Goal: Transaction & Acquisition: Download file/media

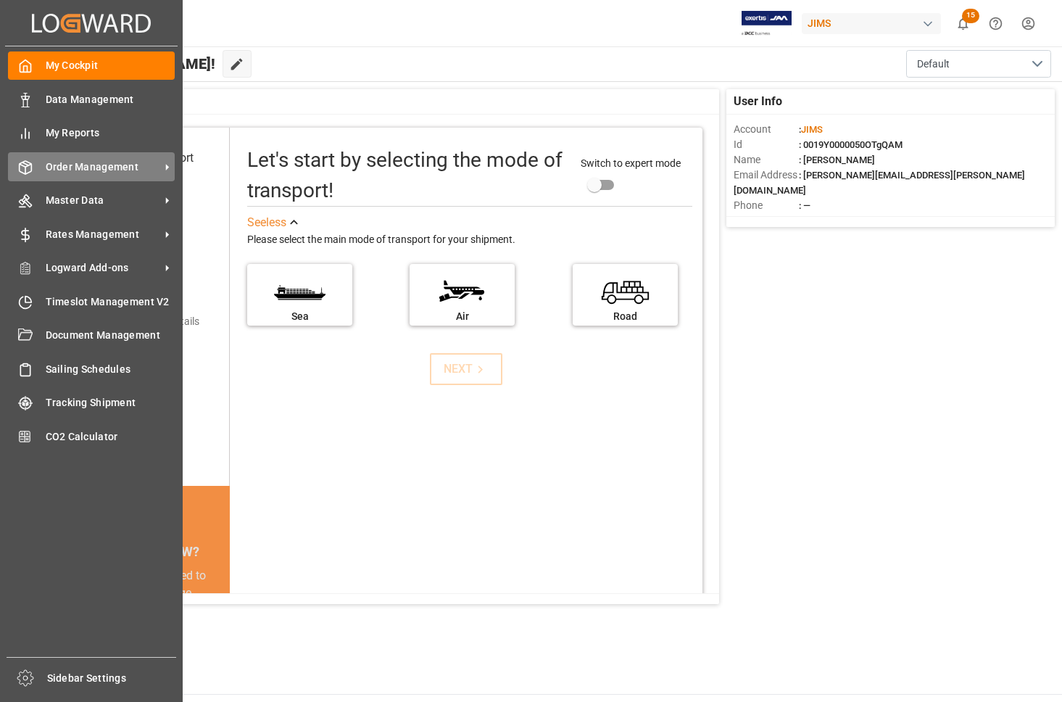
click at [74, 168] on span "Order Management" at bounding box center [103, 166] width 115 height 15
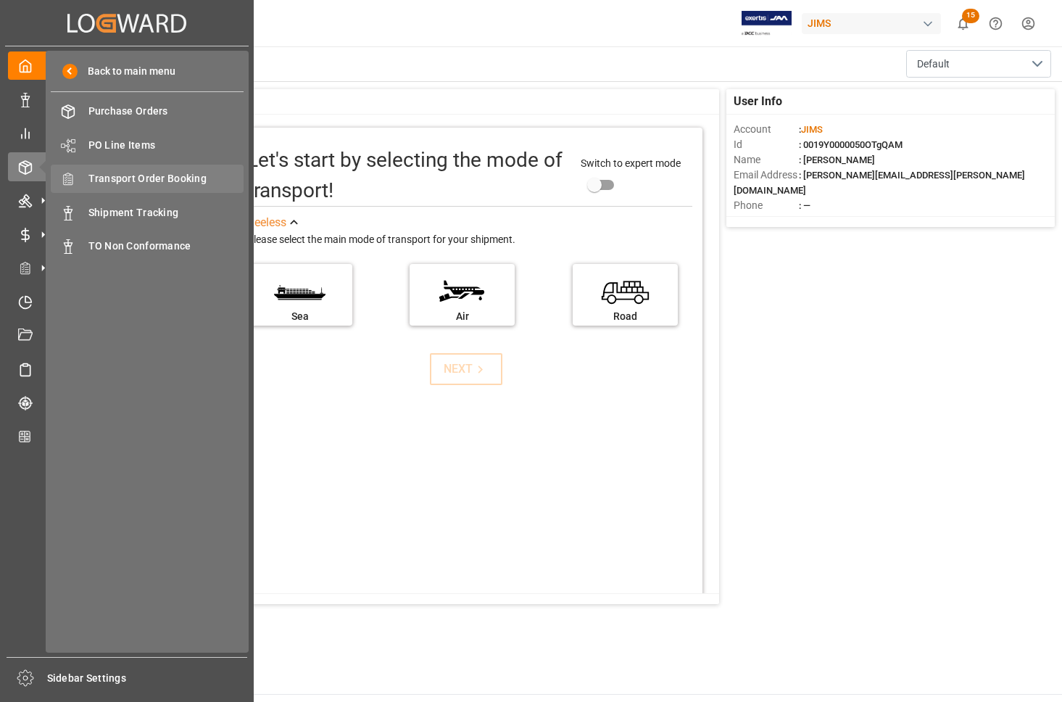
click at [99, 178] on span "Transport Order Booking" at bounding box center [166, 178] width 156 height 15
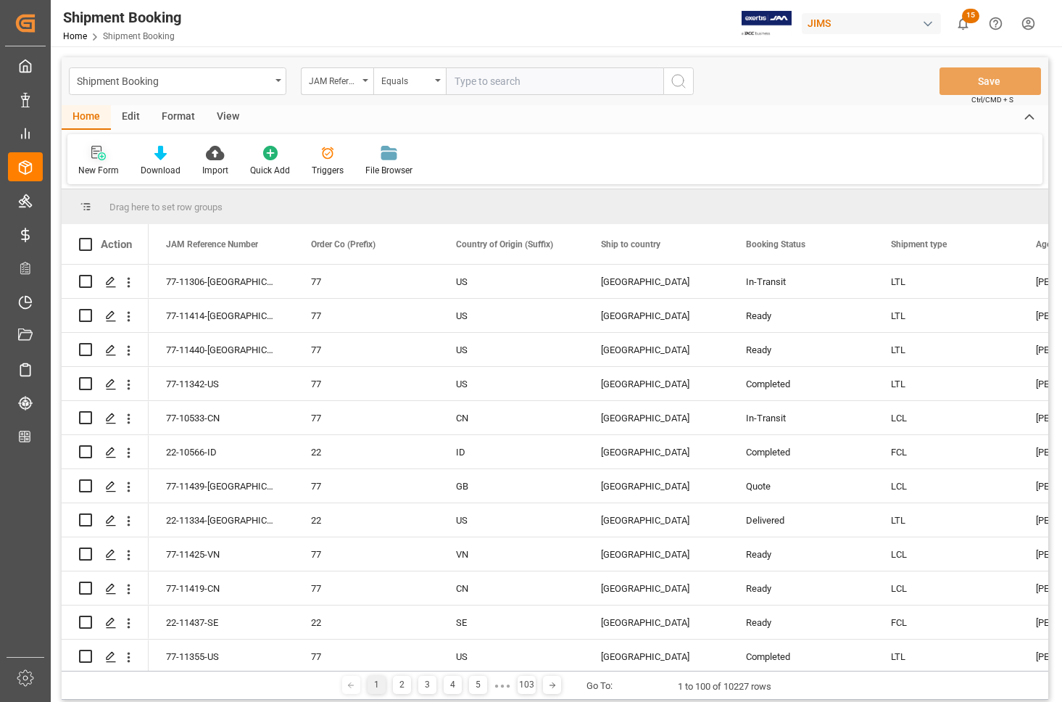
click at [94, 171] on div "New Form" at bounding box center [98, 170] width 41 height 13
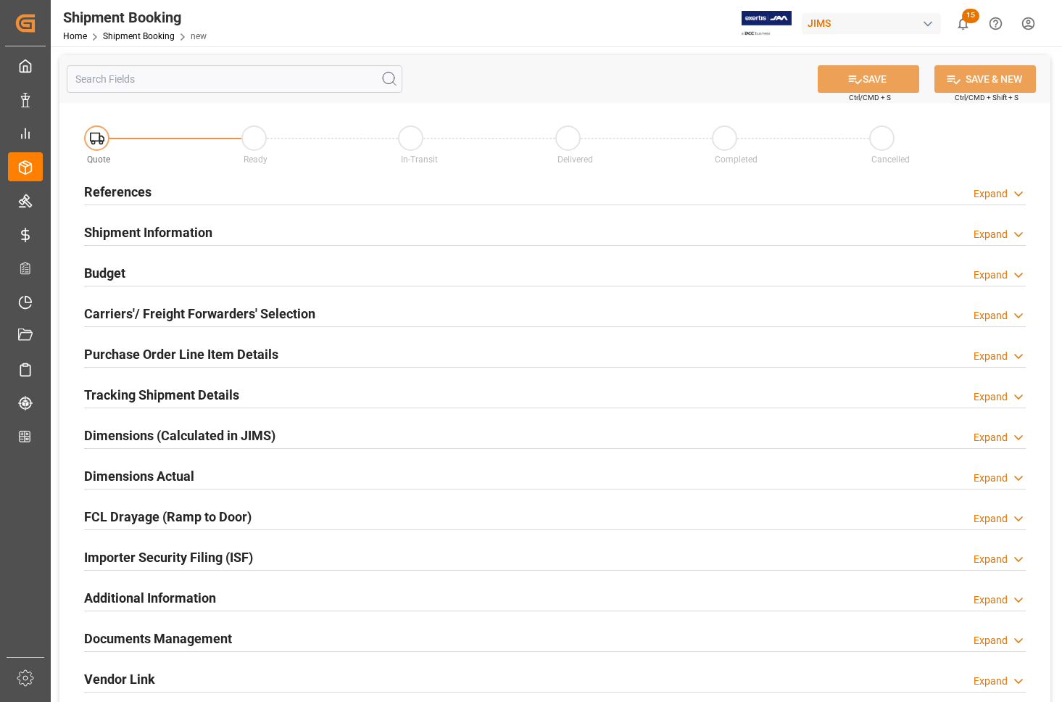
click at [109, 183] on h2 "References" at bounding box center [117, 192] width 67 height 20
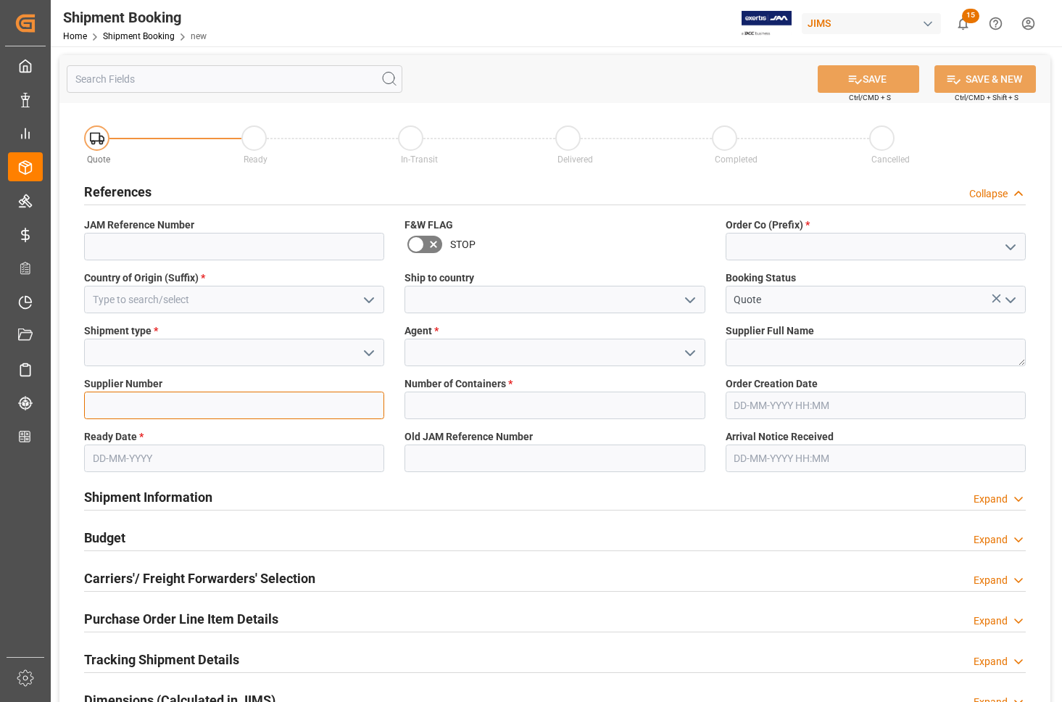
click at [98, 410] on input at bounding box center [234, 405] width 300 height 28
type input "778177"
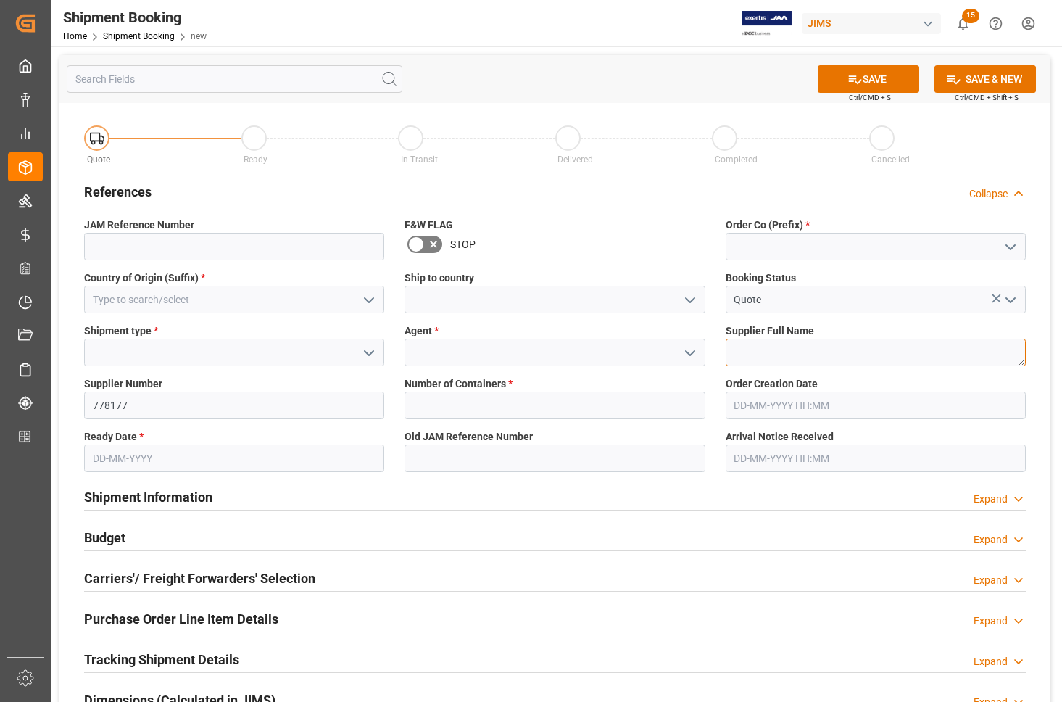
click at [765, 352] on textarea at bounding box center [875, 352] width 300 height 28
type textarea "Meze Audio"
click at [595, 348] on input at bounding box center [554, 352] width 300 height 28
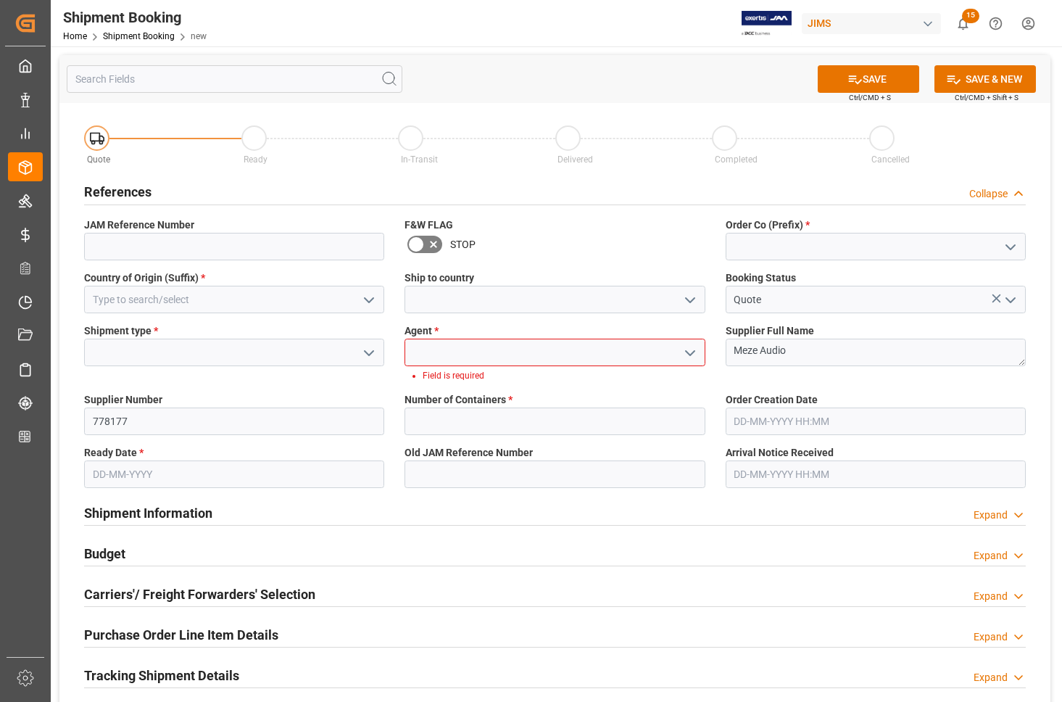
click at [691, 352] on polyline "open menu" at bounding box center [690, 353] width 9 height 4
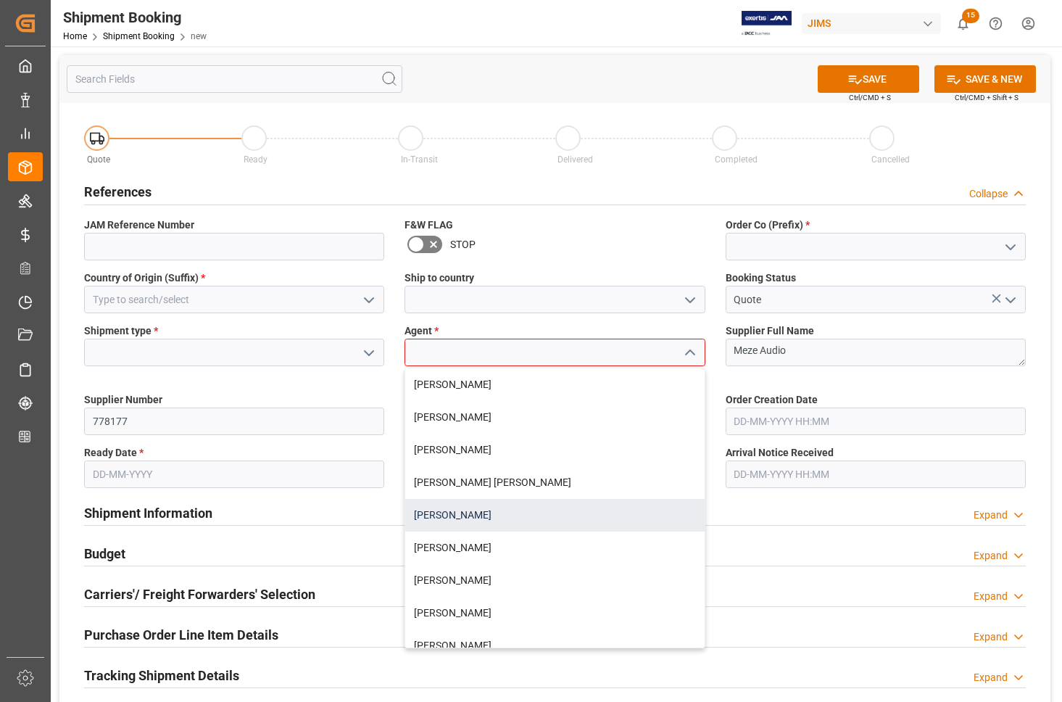
click at [478, 512] on div "[PERSON_NAME]" at bounding box center [554, 515] width 299 height 33
type input "[PERSON_NAME]"
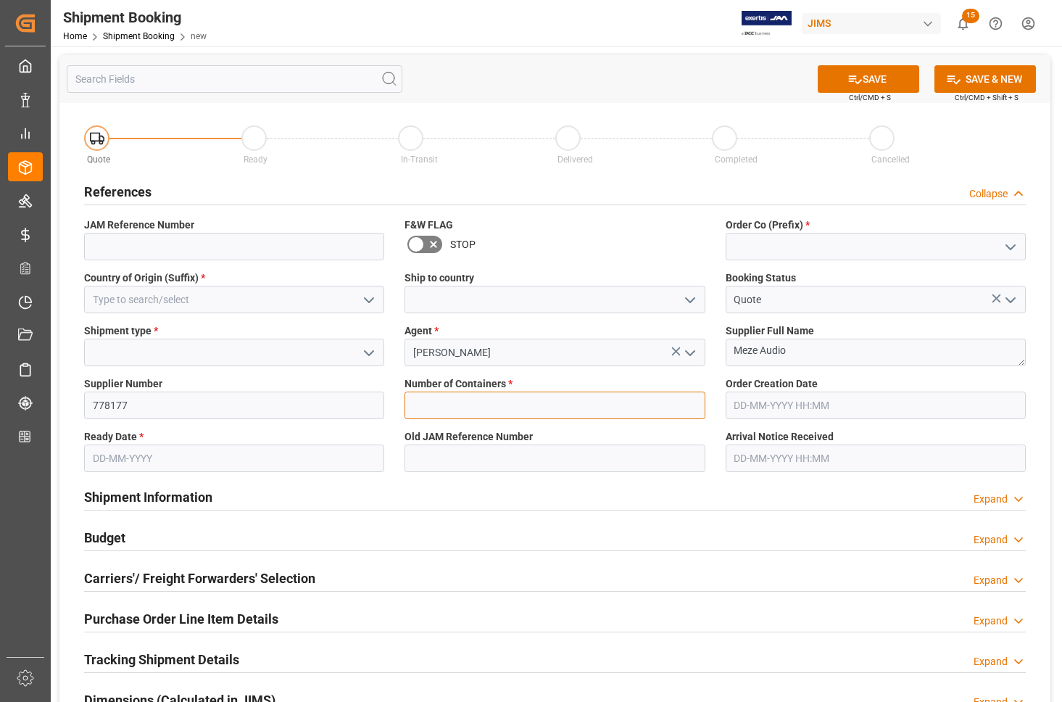
click at [475, 402] on input "text" at bounding box center [554, 405] width 300 height 28
type input "0"
click at [169, 301] on input at bounding box center [234, 300] width 300 height 28
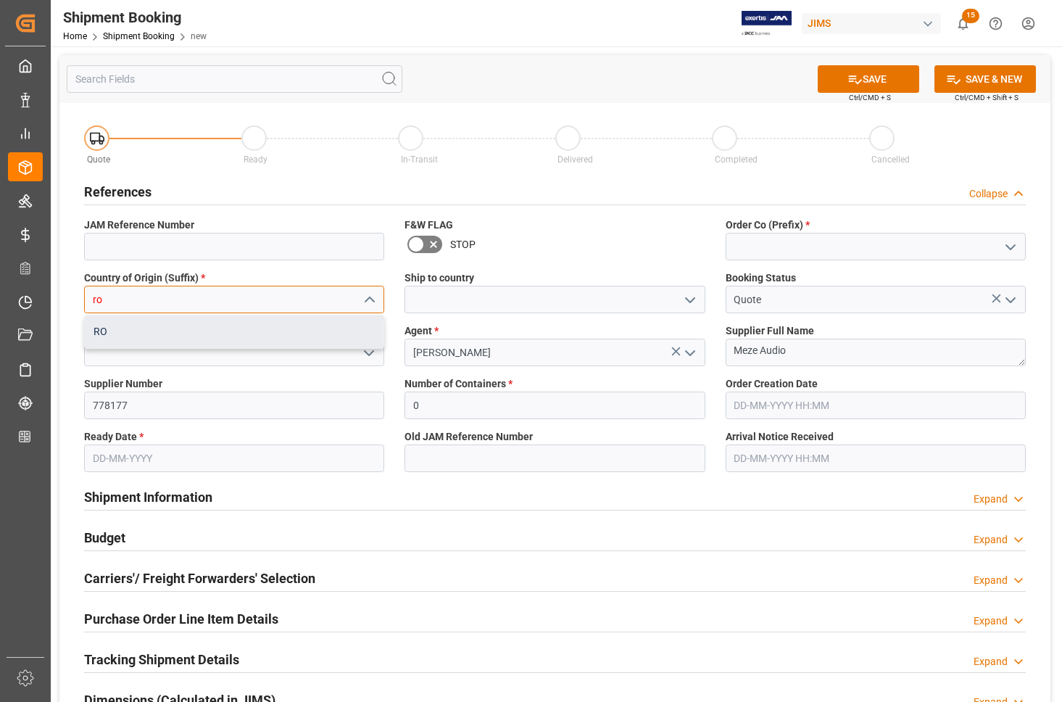
click at [161, 326] on div "RO" at bounding box center [234, 331] width 299 height 33
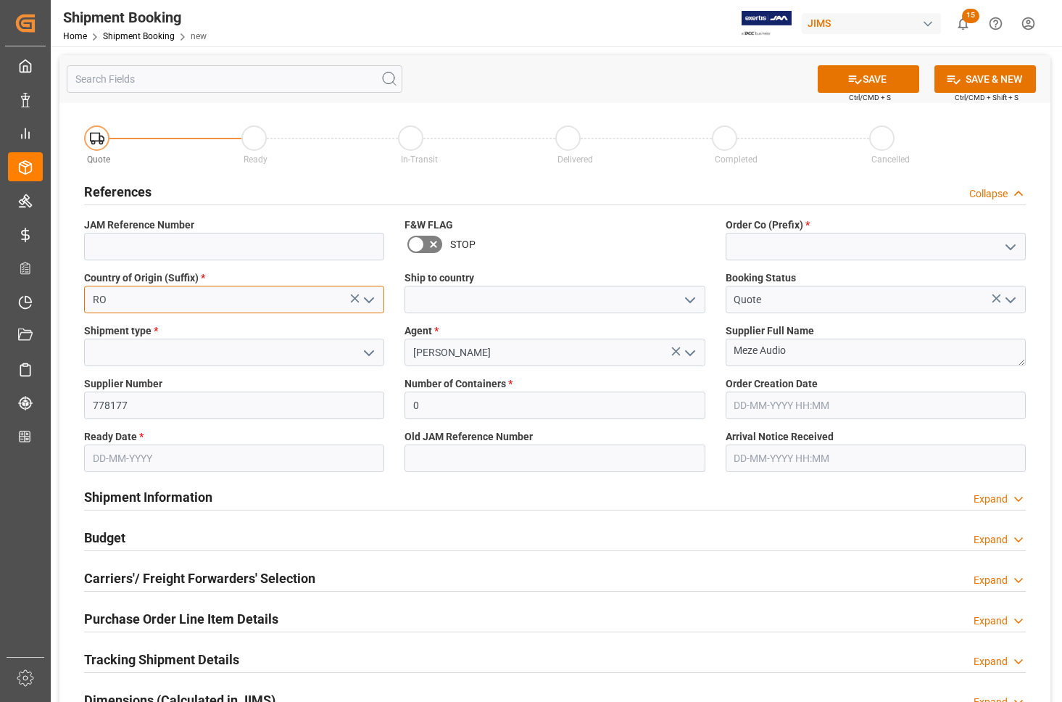
type input "RO"
click at [165, 345] on input at bounding box center [234, 352] width 300 height 28
click at [370, 352] on polyline "open menu" at bounding box center [369, 353] width 9 height 4
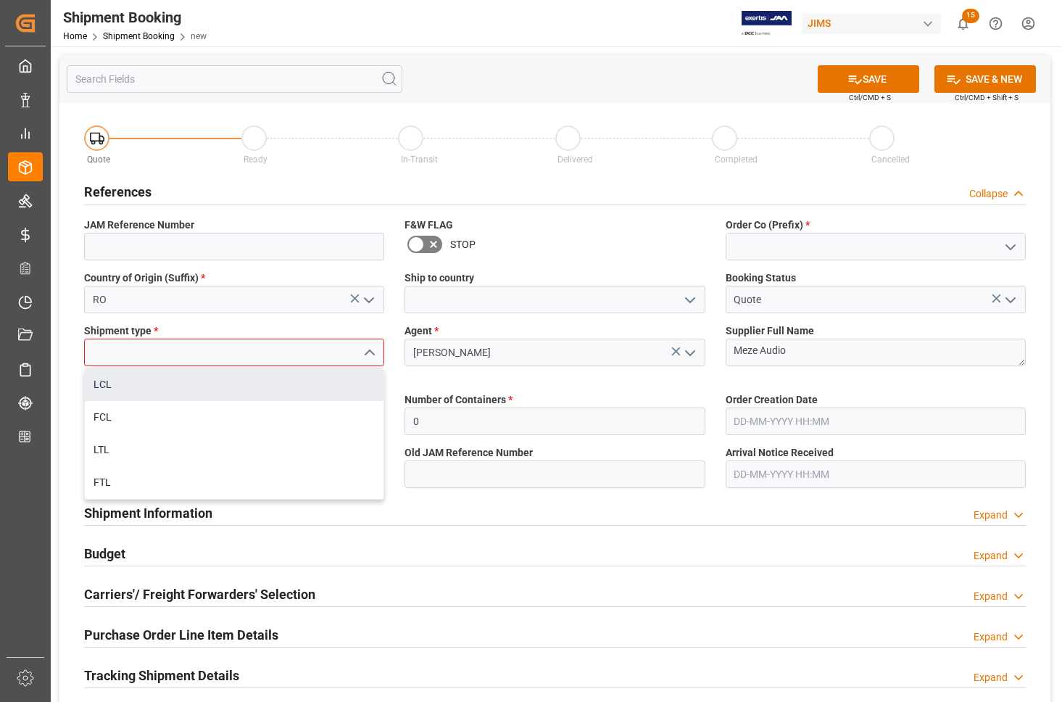
click at [157, 386] on div "LCL" at bounding box center [234, 384] width 299 height 33
type input "LCL"
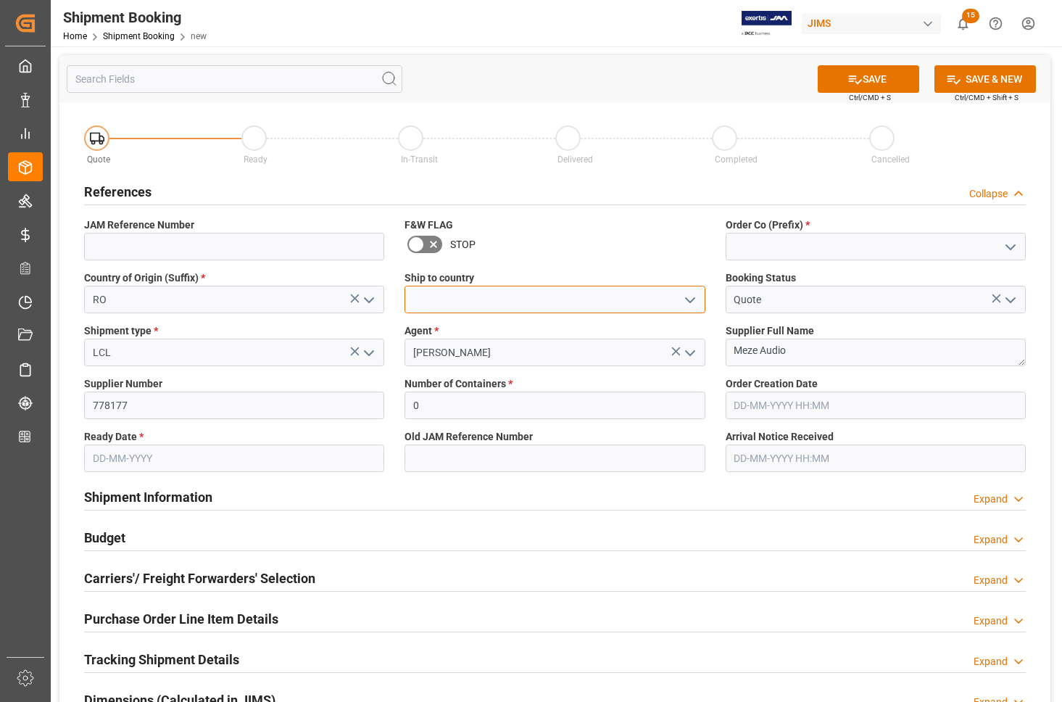
click at [516, 299] on input at bounding box center [554, 300] width 300 height 28
click at [693, 294] on icon "open menu" at bounding box center [689, 299] width 17 height 17
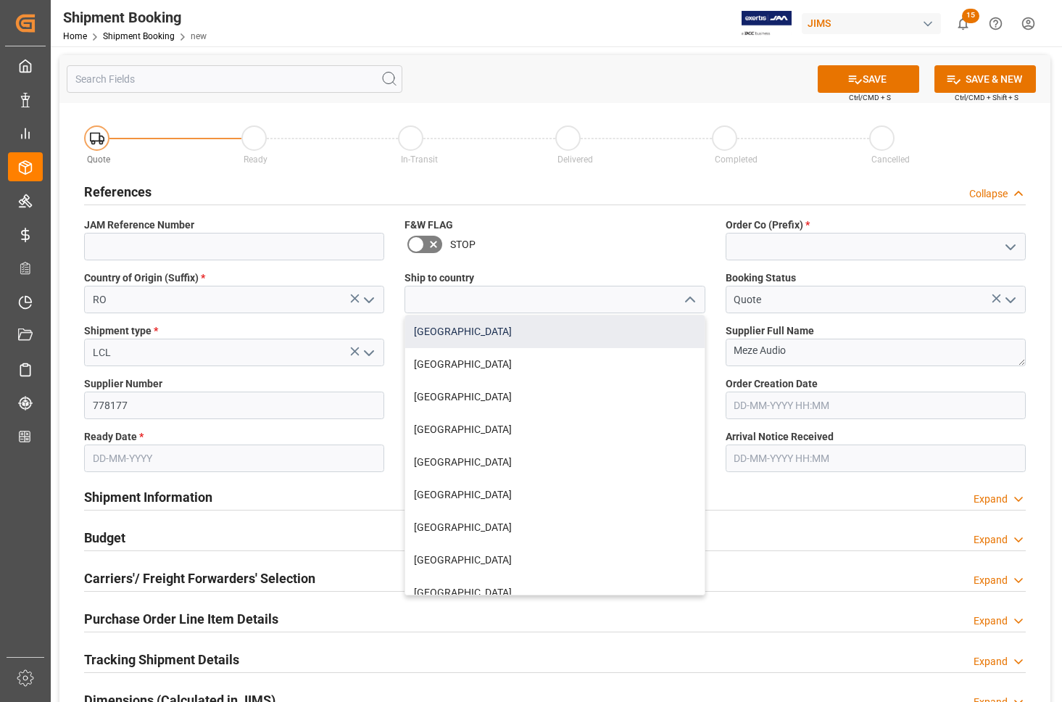
click at [542, 333] on div "[GEOGRAPHIC_DATA]" at bounding box center [554, 331] width 299 height 33
type input "[GEOGRAPHIC_DATA]"
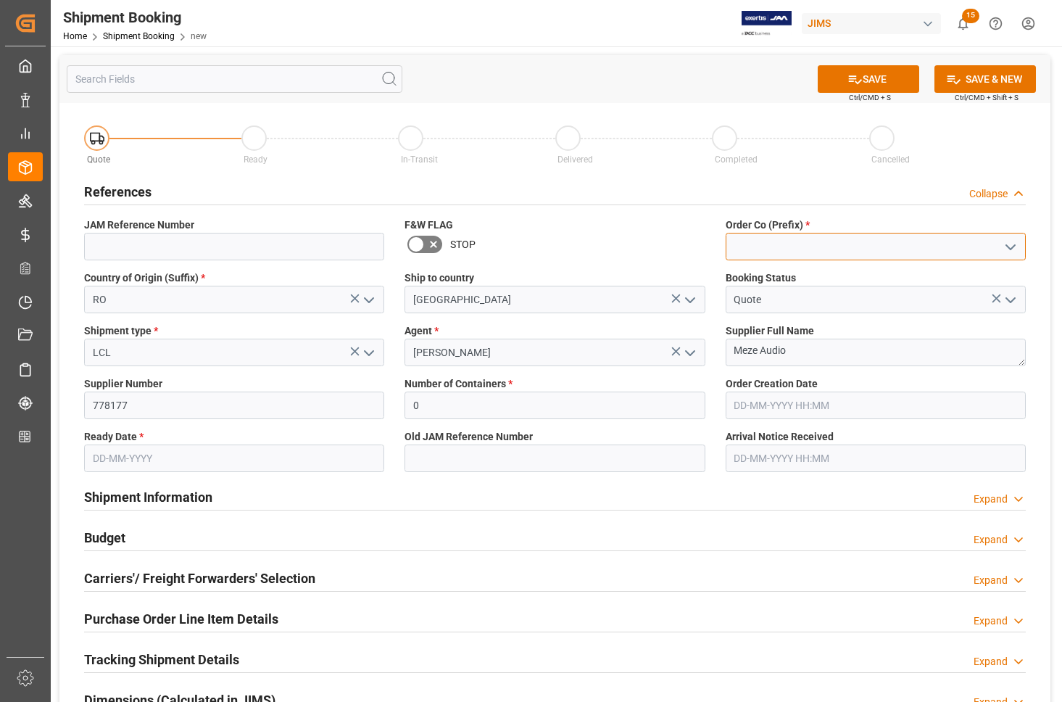
click at [765, 246] on input at bounding box center [875, 247] width 300 height 28
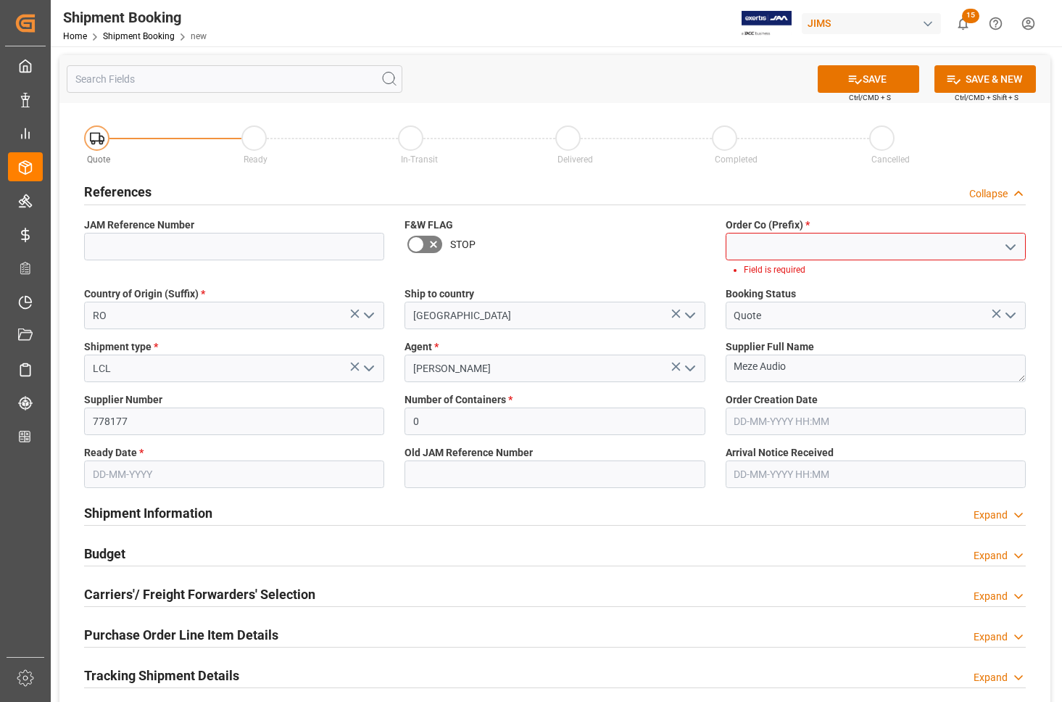
click at [1007, 249] on icon "open menu" at bounding box center [1010, 246] width 17 height 17
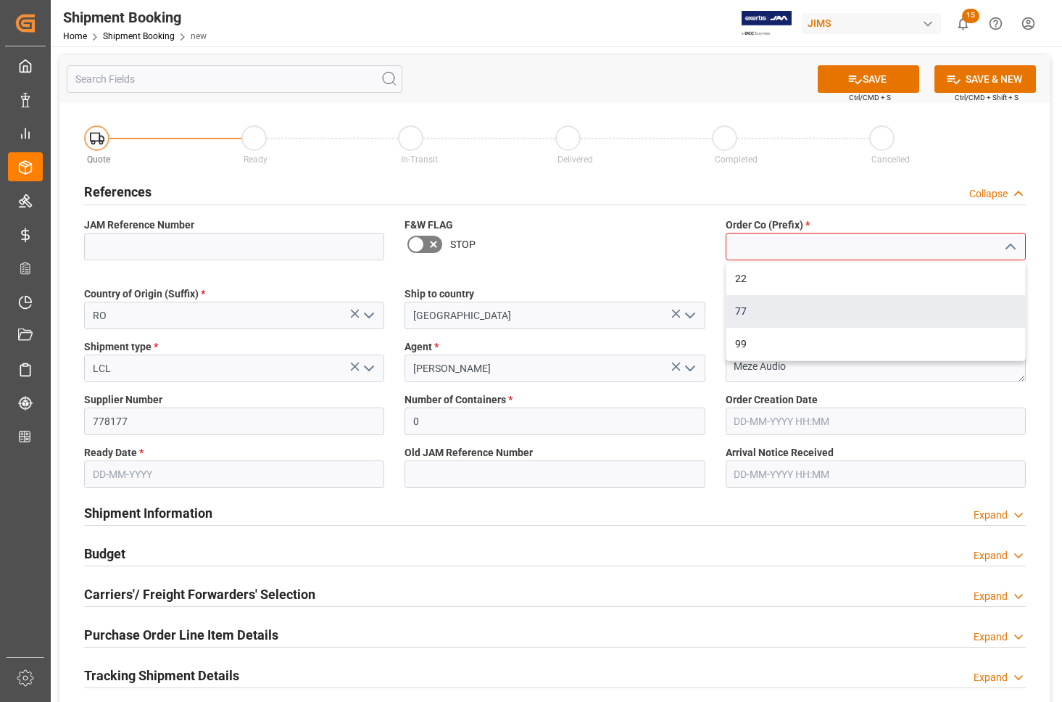
click at [799, 313] on div "77" at bounding box center [875, 311] width 299 height 33
type input "77"
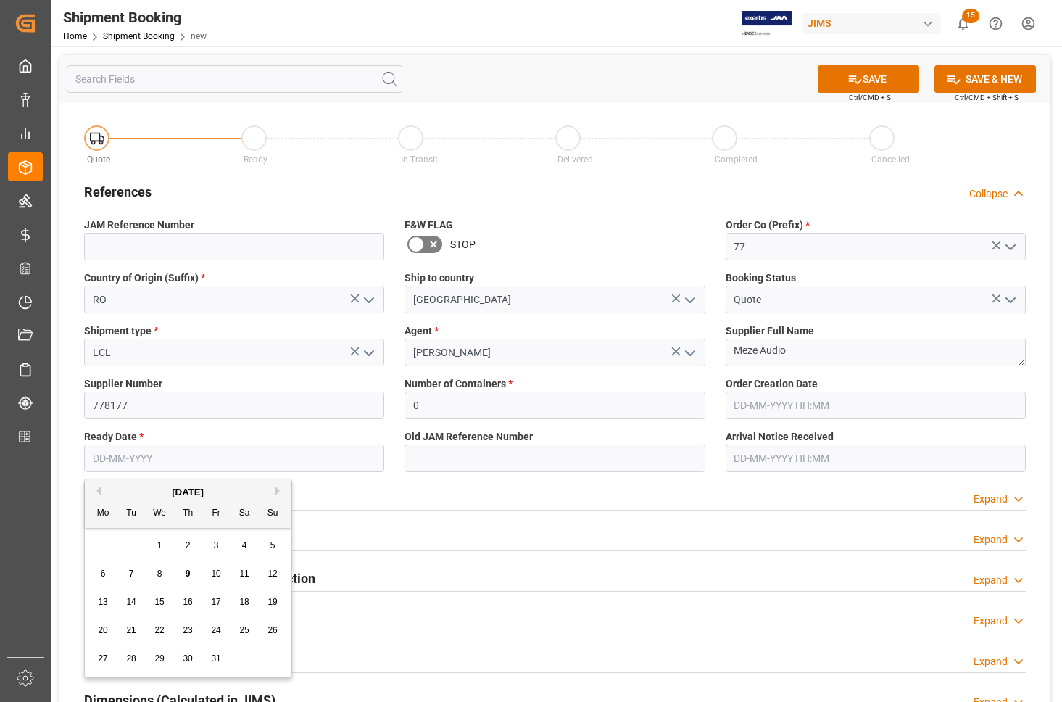
click at [159, 458] on input "text" at bounding box center [234, 458] width 300 height 28
click at [183, 577] on div "9" at bounding box center [188, 573] width 18 height 17
type input "[DATE]"
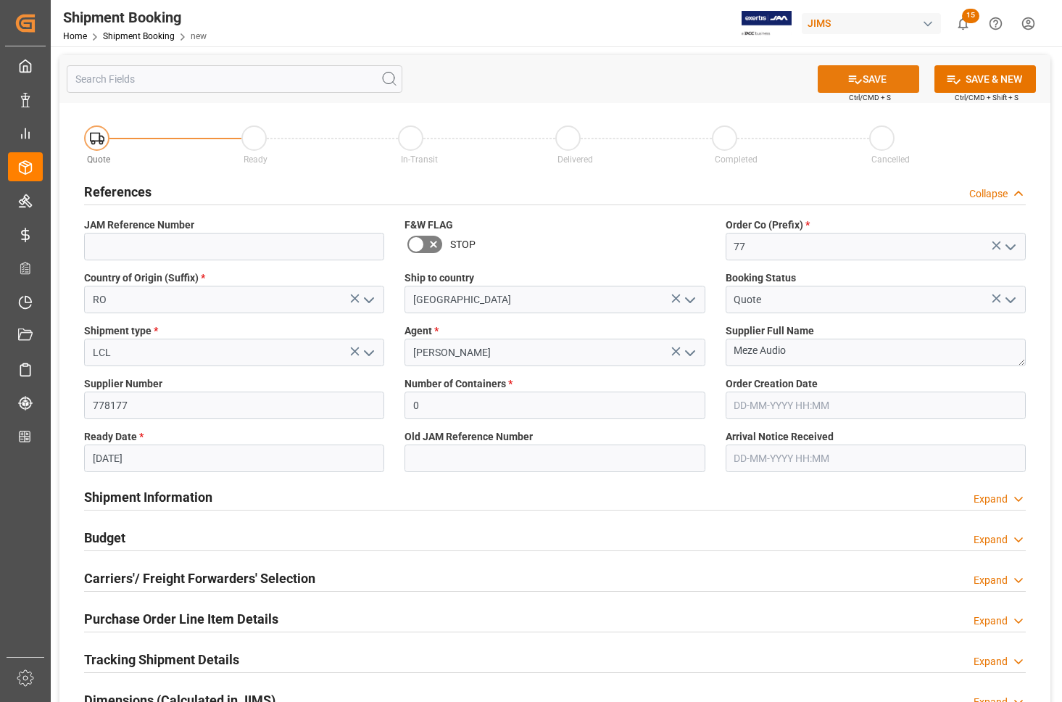
click at [868, 77] on button "SAVE" at bounding box center [868, 79] width 101 height 28
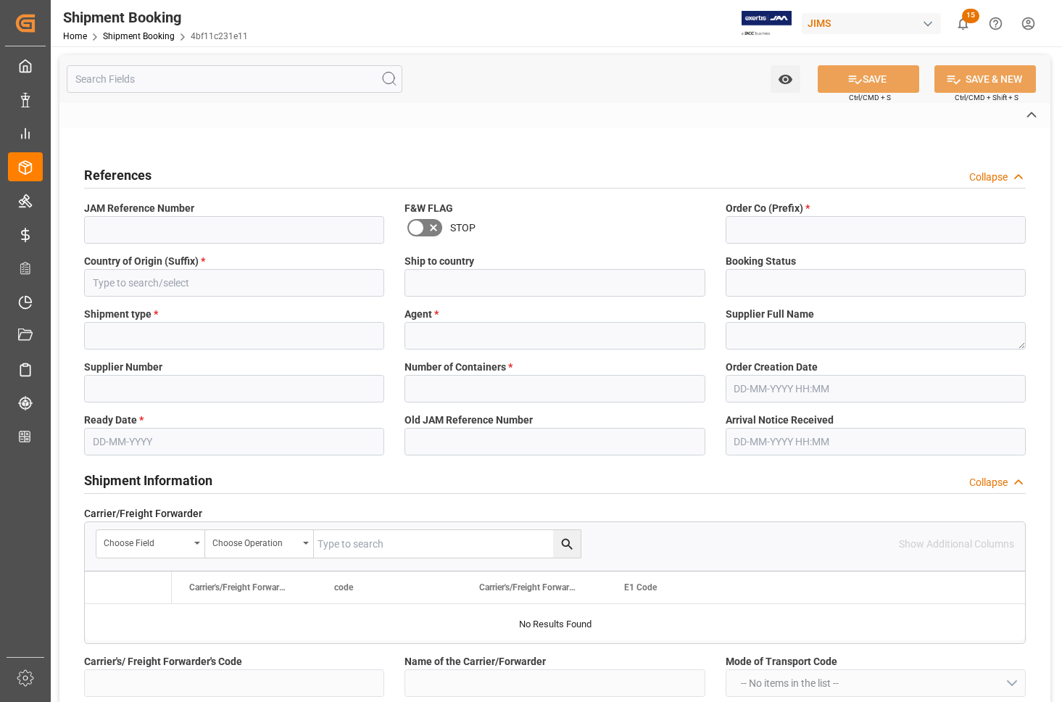
type input "77-11441-RO"
type input "77"
type input "RO"
type input "[GEOGRAPHIC_DATA]"
type input "Quote"
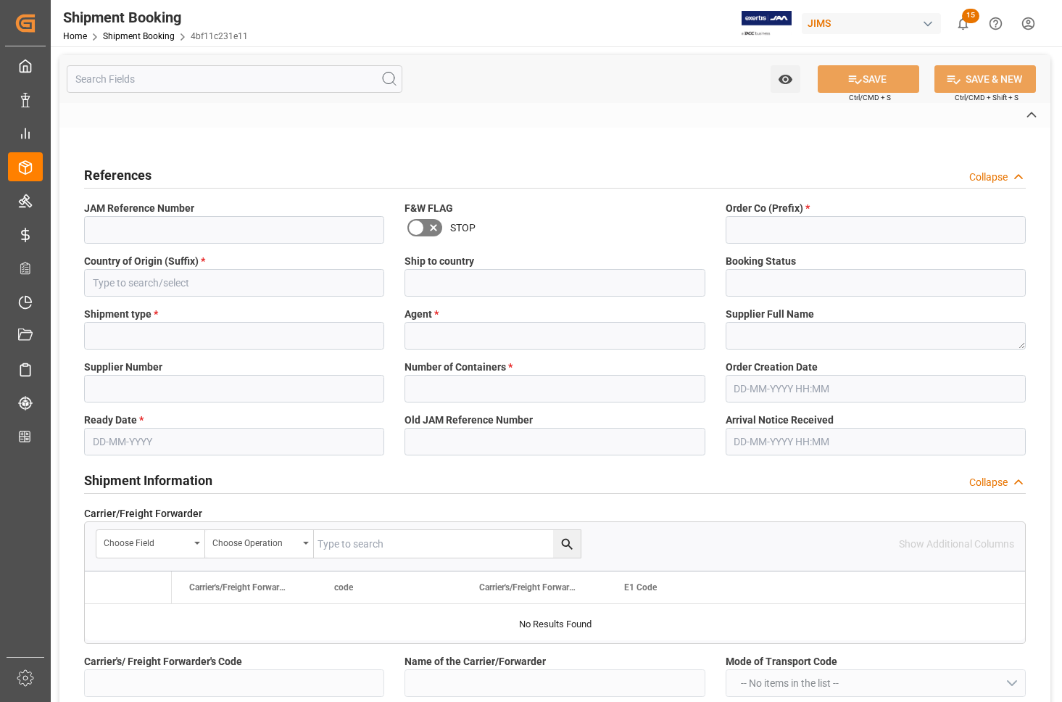
type input "LCL"
type input "[PERSON_NAME]"
type textarea "Meze Audio"
type input "778177"
type input "0"
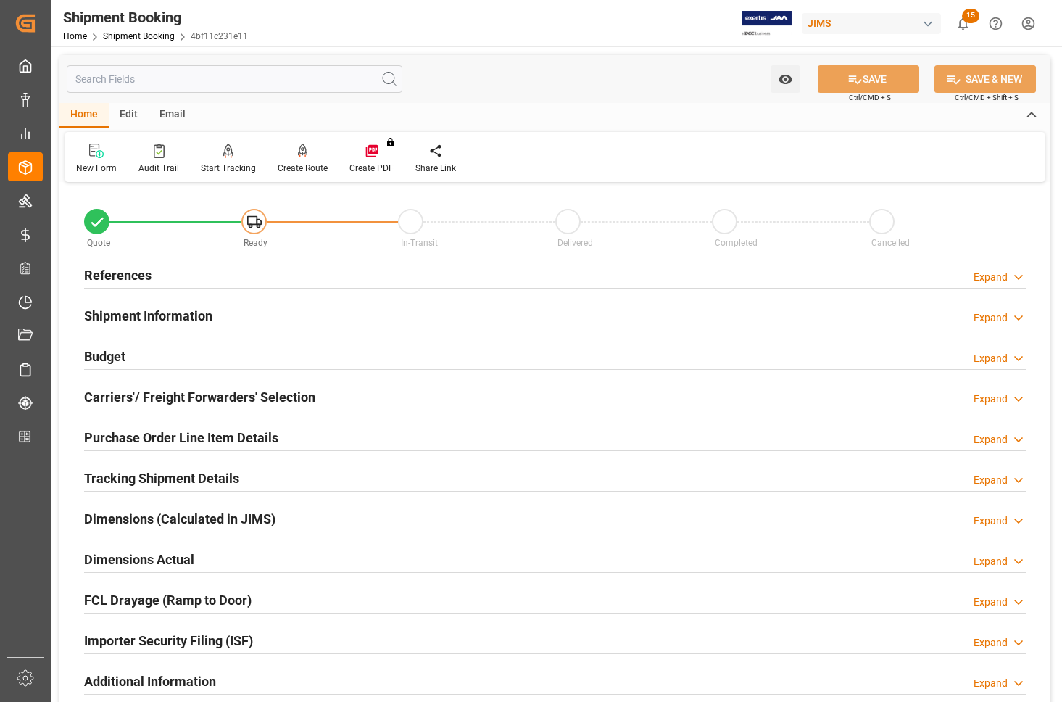
type input "[DATE]"
drag, startPoint x: 115, startPoint y: 267, endPoint x: 112, endPoint y: 276, distance: 9.7
click at [112, 270] on h2 "References" at bounding box center [117, 275] width 67 height 20
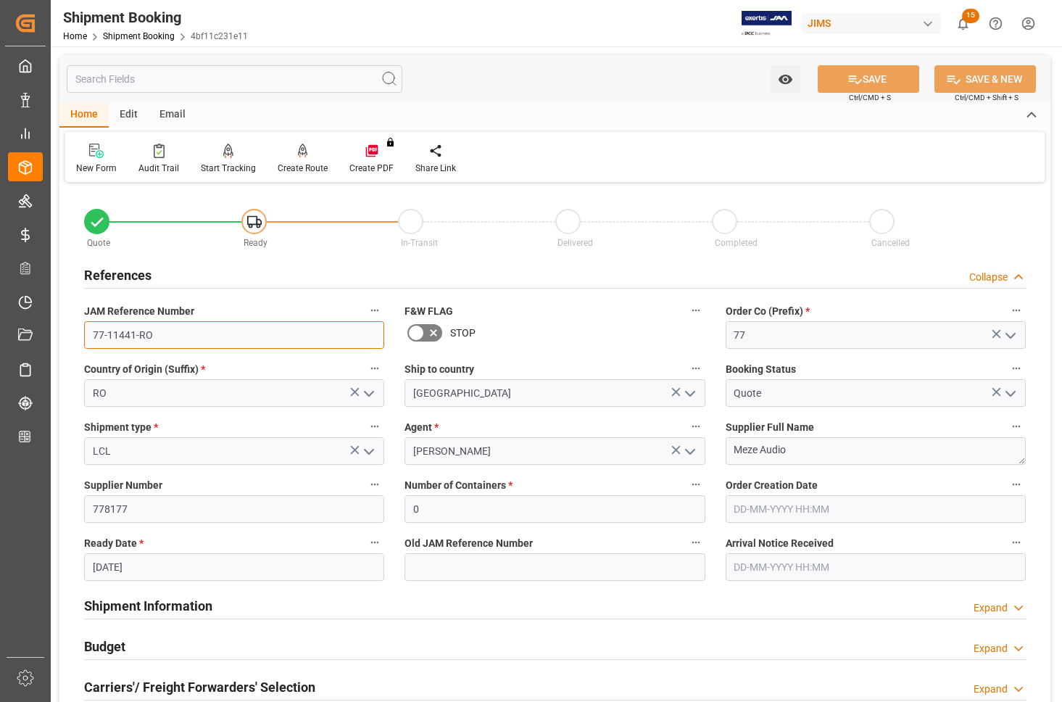
drag, startPoint x: 161, startPoint y: 339, endPoint x: 49, endPoint y: 331, distance: 111.9
click at [49, 331] on div "Created by potrace 1.15, written by [PERSON_NAME] [DATE]-[DATE] Created by potr…" at bounding box center [531, 351] width 1062 height 702
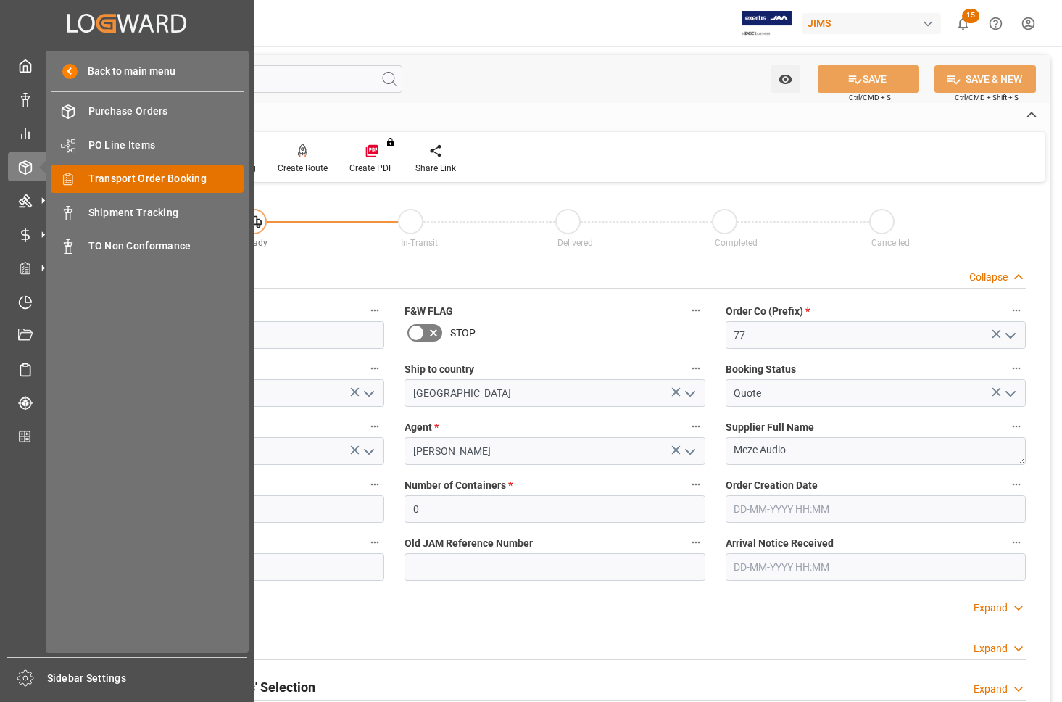
click at [93, 175] on span "Transport Order Booking" at bounding box center [166, 178] width 156 height 15
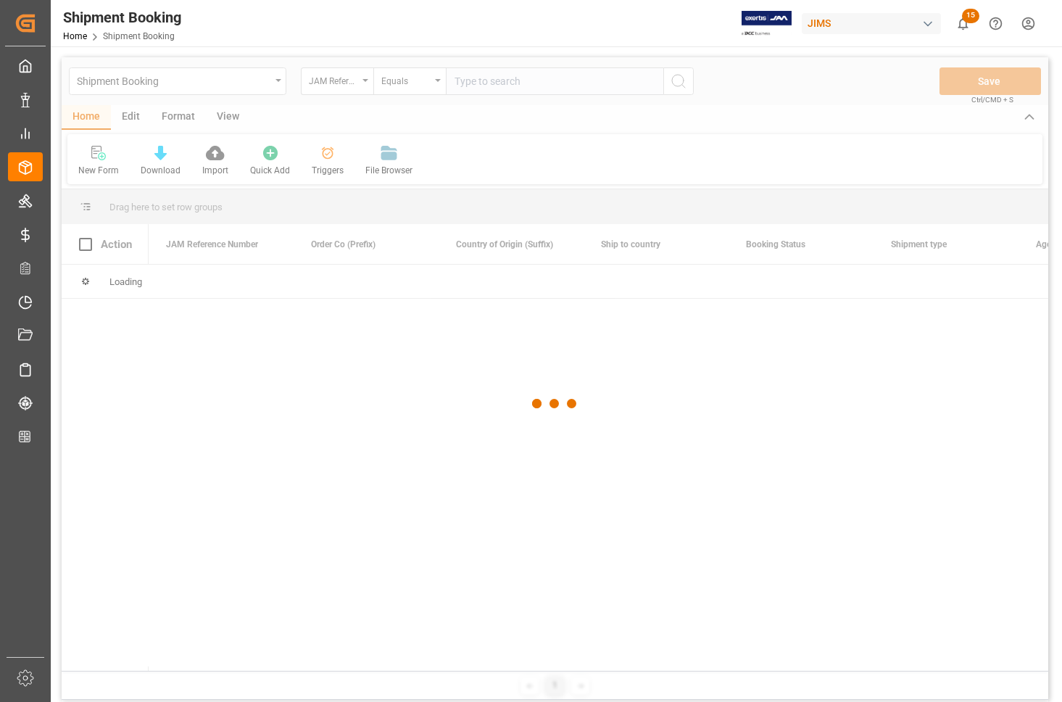
click at [489, 86] on div at bounding box center [555, 403] width 986 height 693
click at [486, 81] on div at bounding box center [555, 403] width 986 height 693
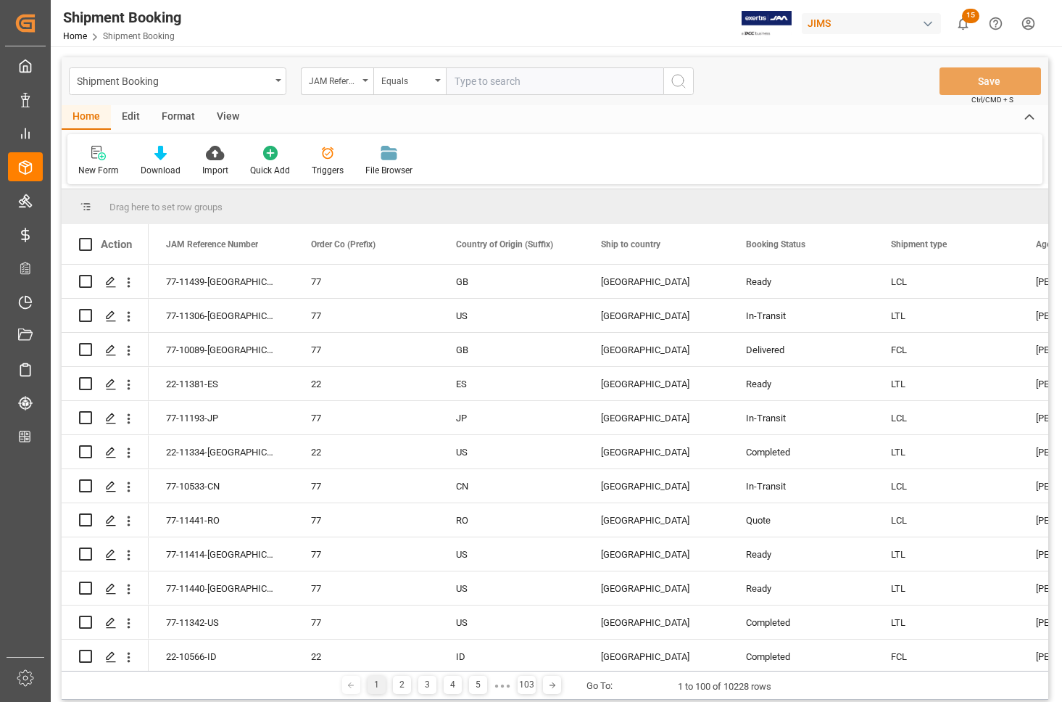
click at [486, 81] on input "text" at bounding box center [554, 81] width 217 height 28
type input "77-10501-CN"
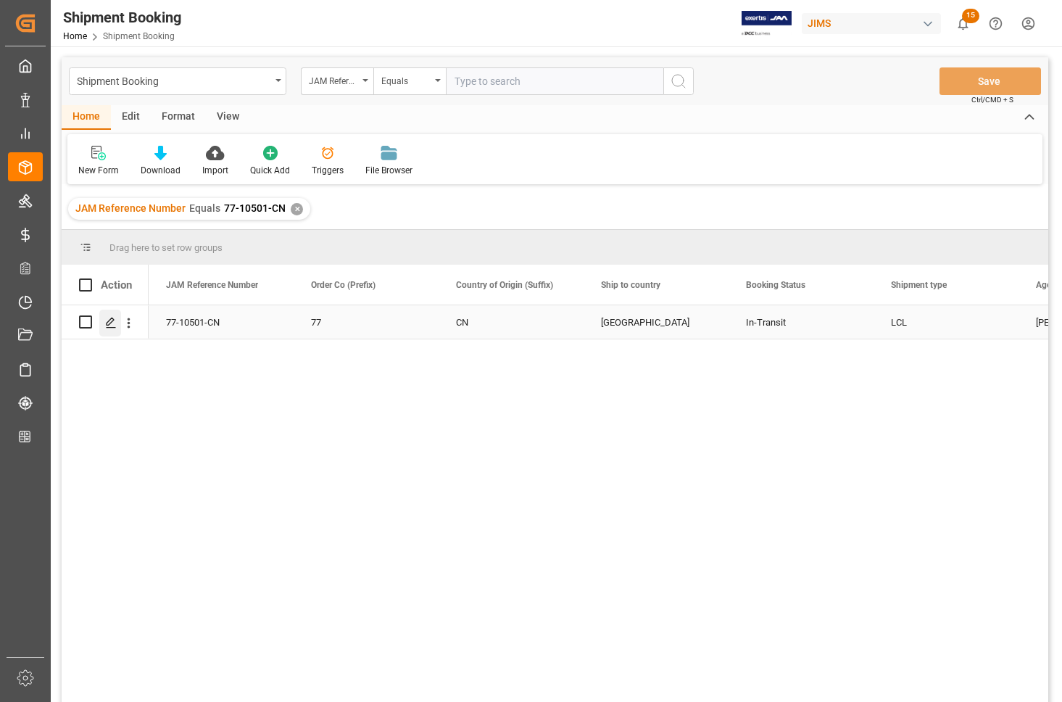
click at [110, 320] on icon "Press SPACE to select this row." at bounding box center [111, 323] width 12 height 12
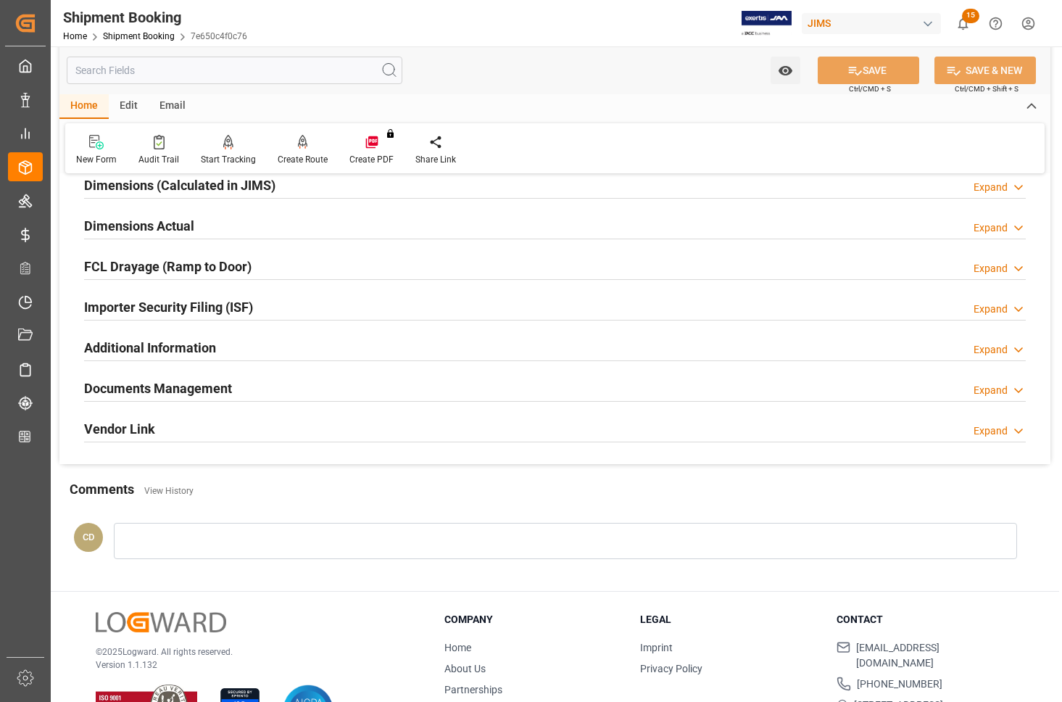
scroll to position [362, 0]
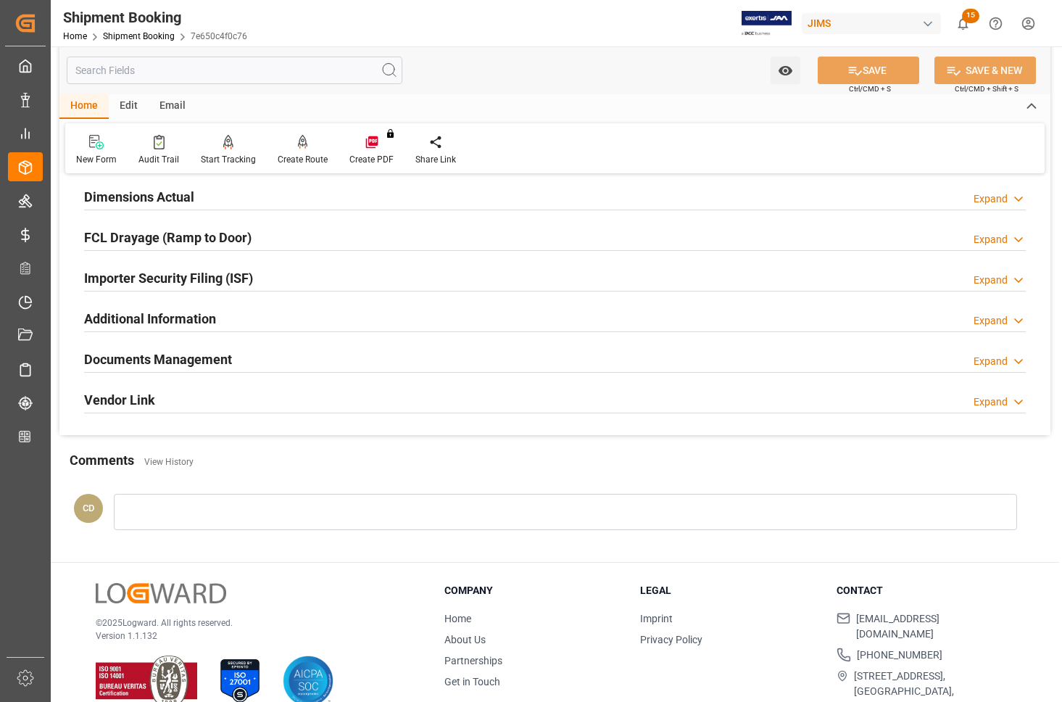
click at [144, 350] on h2 "Documents Management" at bounding box center [158, 359] width 148 height 20
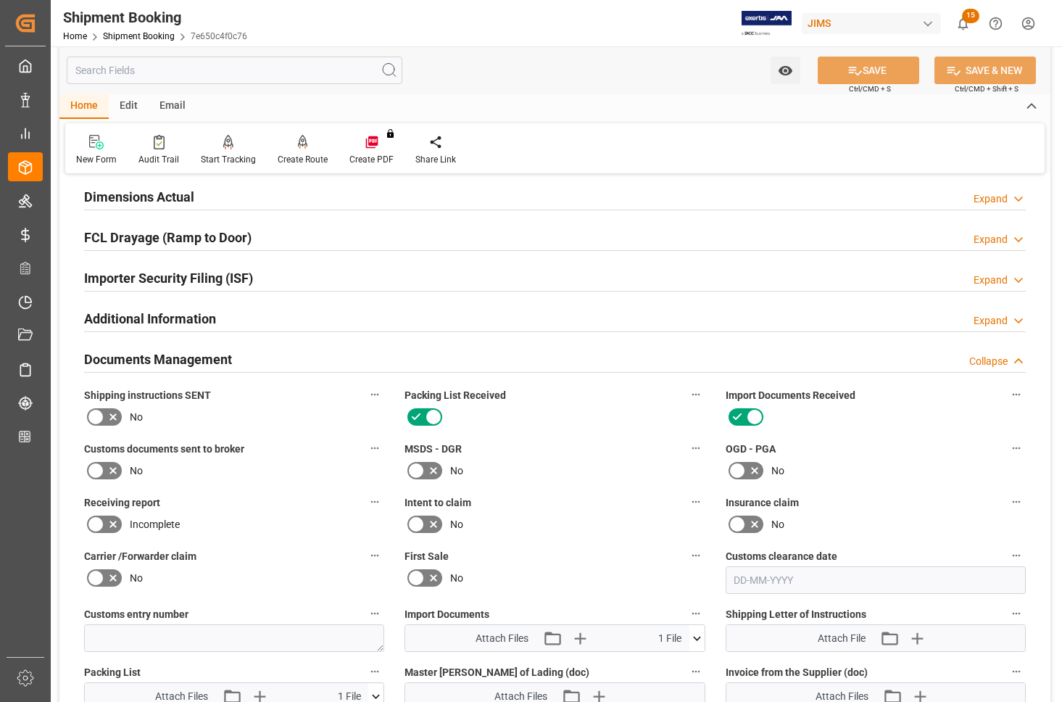
click at [696, 634] on icon at bounding box center [696, 638] width 15 height 15
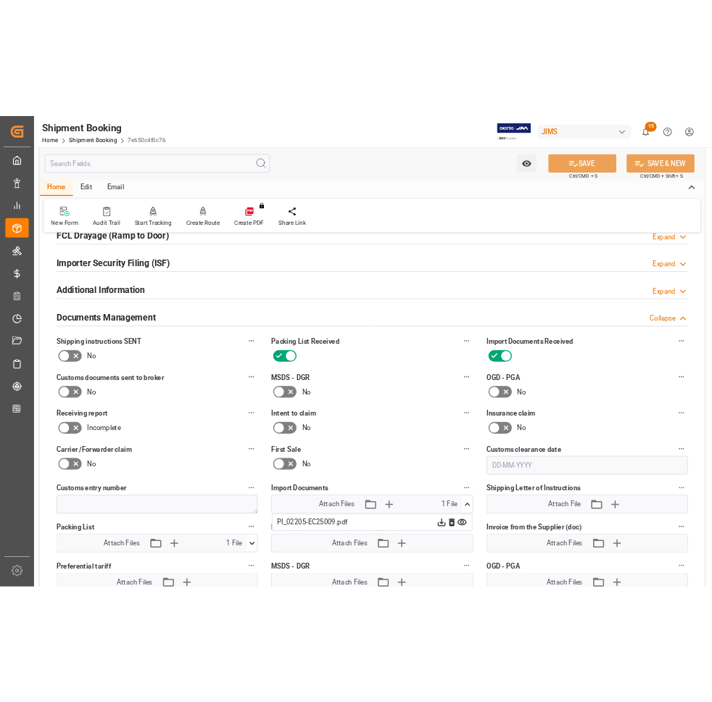
scroll to position [453, 0]
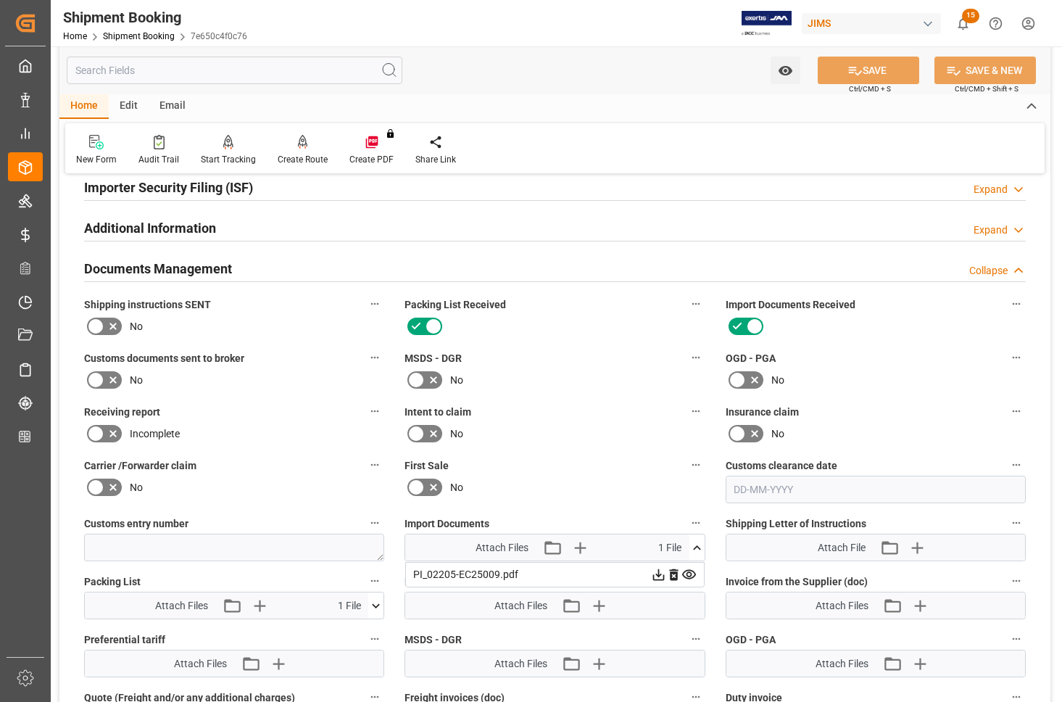
click at [654, 571] on icon at bounding box center [658, 574] width 15 height 15
click at [654, 575] on icon at bounding box center [658, 574] width 15 height 15
click at [658, 573] on icon at bounding box center [658, 575] width 12 height 12
click at [657, 573] on icon at bounding box center [658, 575] width 12 height 12
click at [658, 574] on icon at bounding box center [658, 575] width 12 height 12
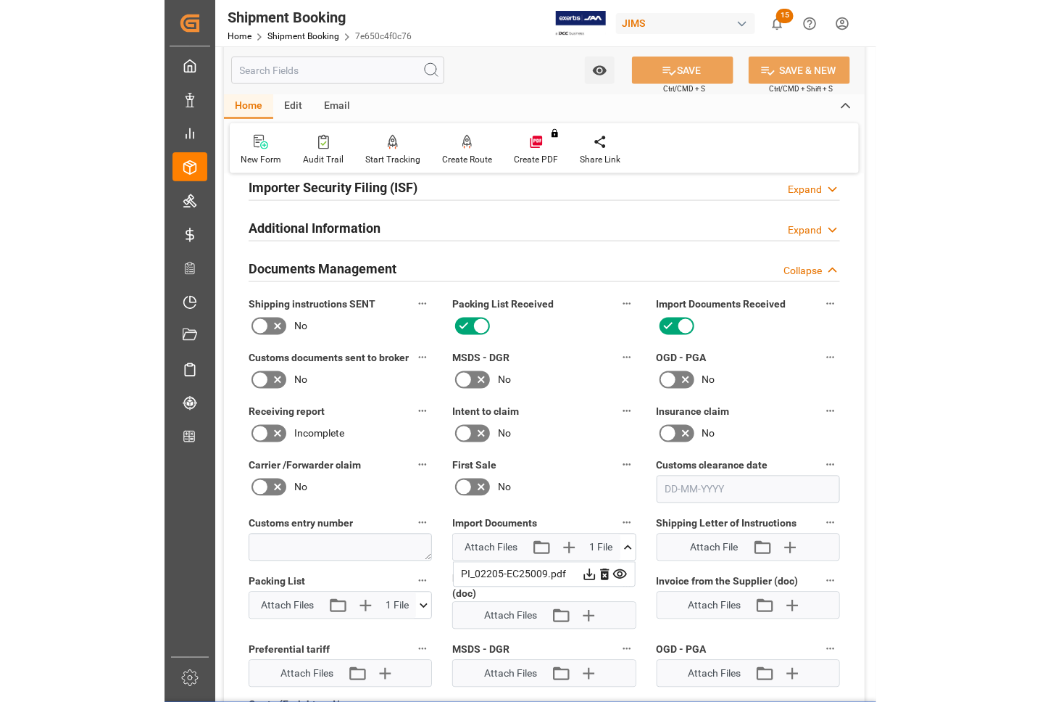
scroll to position [457, 0]
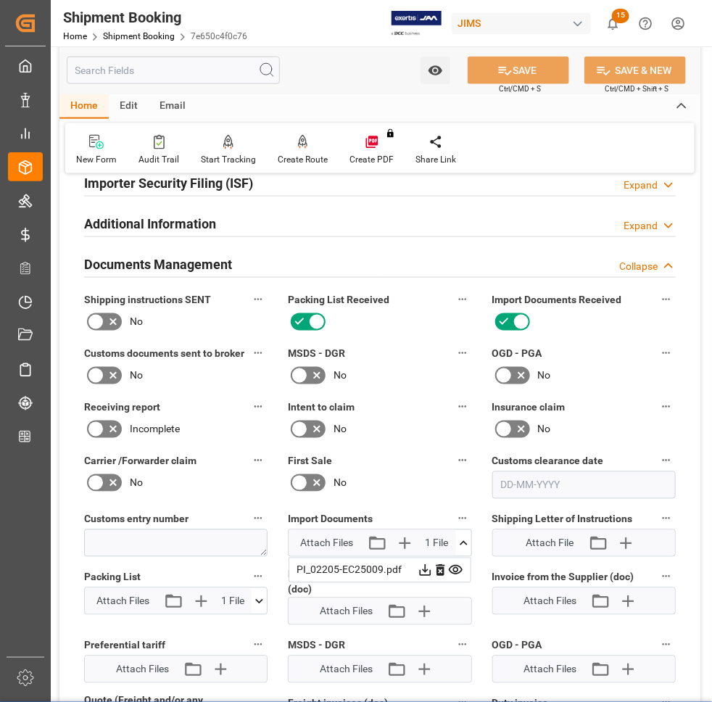
click at [592, 149] on div "New Form Audit Trail Start Tracking Create Empty Shipment Tracking Create Route…" at bounding box center [379, 148] width 629 height 50
click at [462, 542] on icon at bounding box center [463, 543] width 15 height 15
click at [421, 574] on icon at bounding box center [424, 569] width 15 height 15
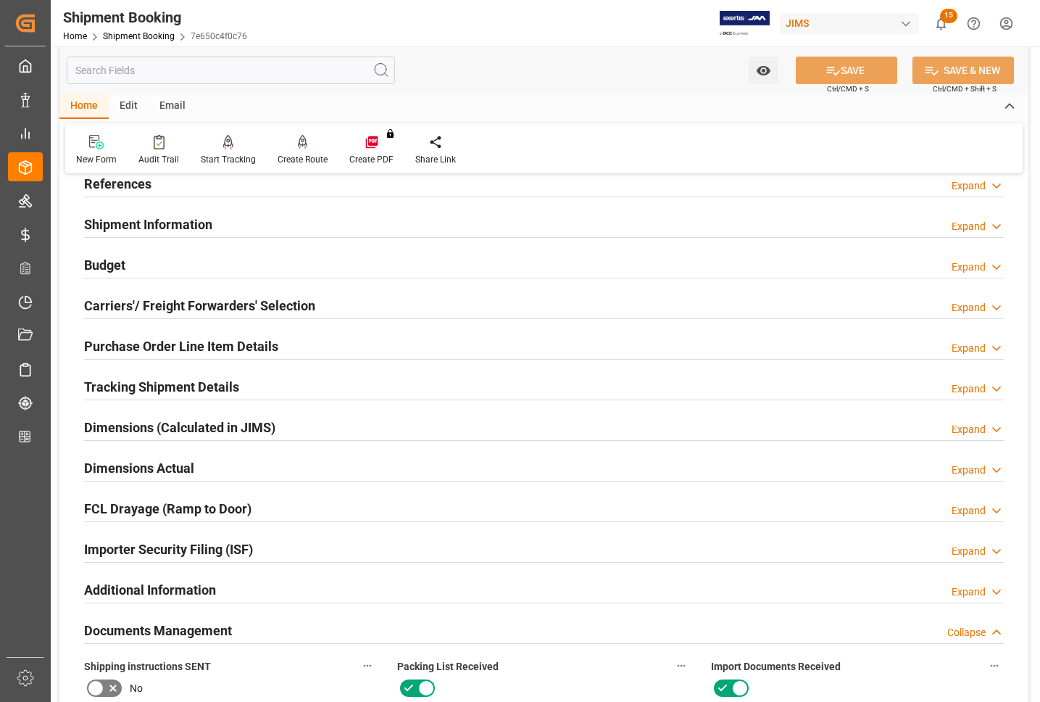
scroll to position [91, 0]
click at [123, 471] on h2 "Dimensions Actual" at bounding box center [139, 469] width 110 height 20
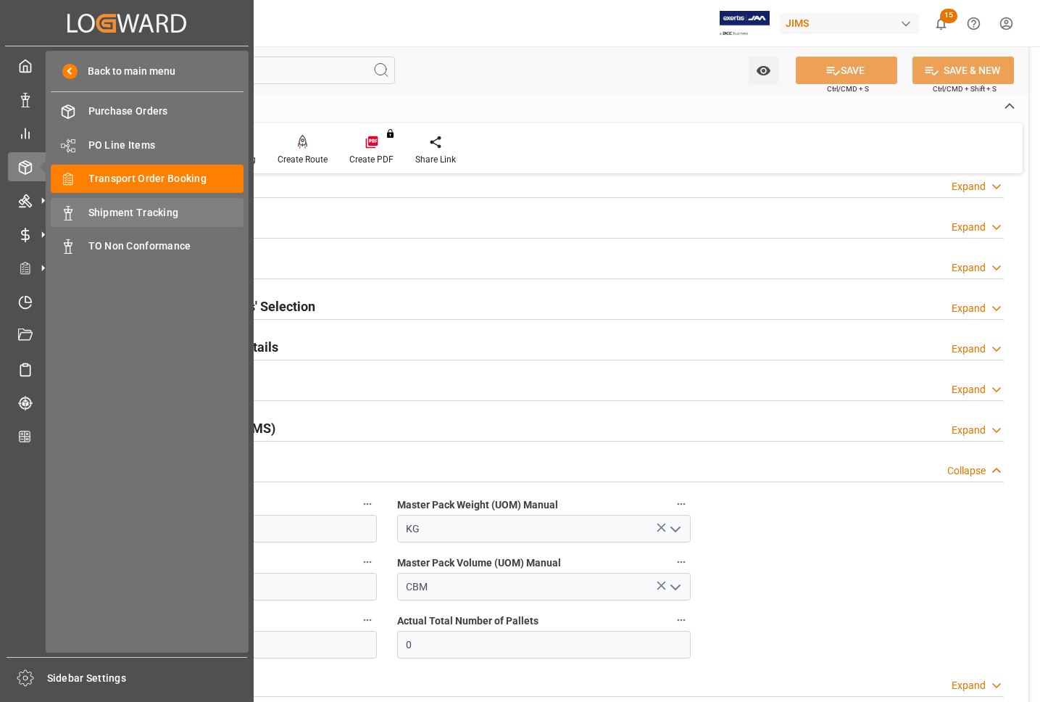
click at [112, 212] on span "Shipment Tracking" at bounding box center [166, 212] width 156 height 15
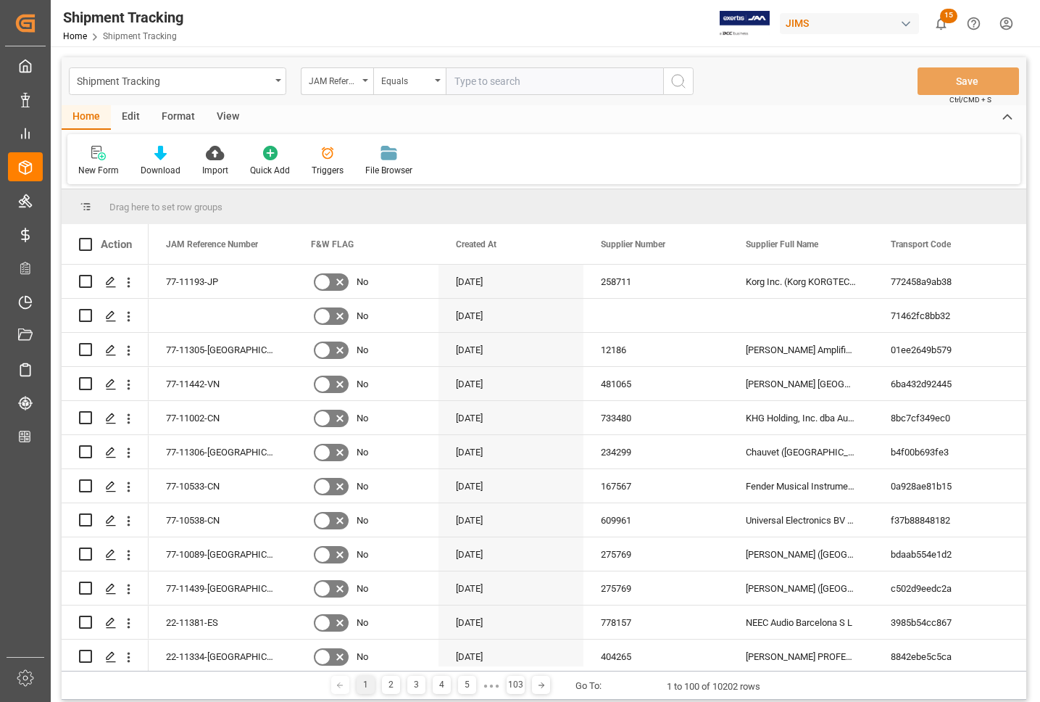
click at [504, 82] on input "text" at bounding box center [554, 81] width 217 height 28
type input "77-10501-CN"
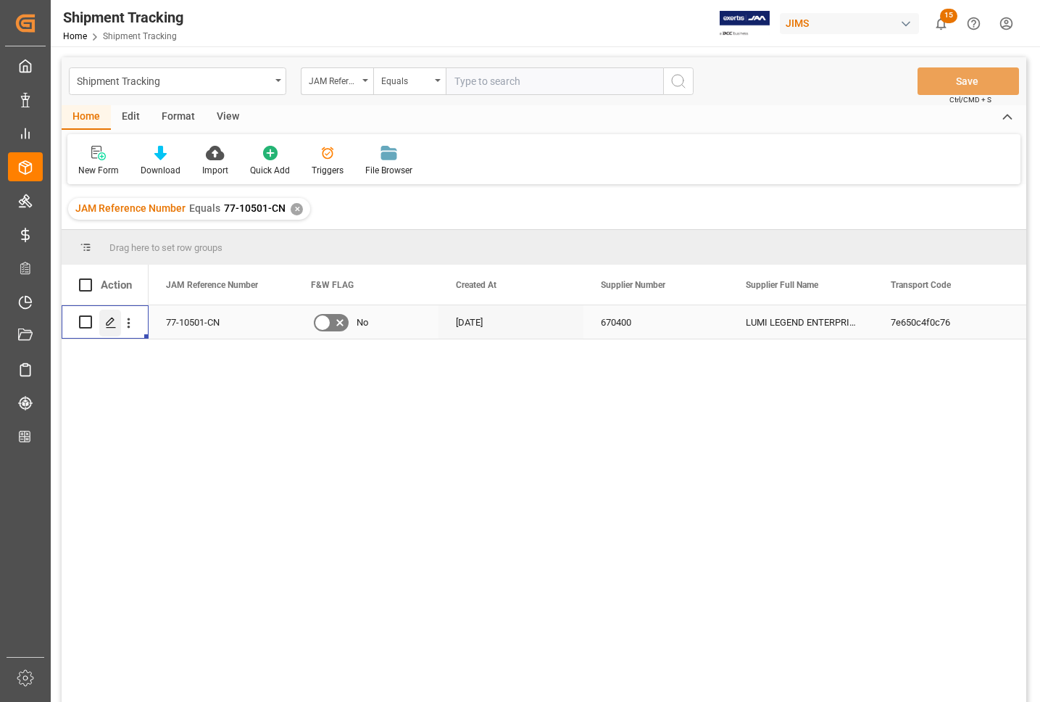
click at [106, 320] on icon "Press SPACE to select this row." at bounding box center [111, 323] width 12 height 12
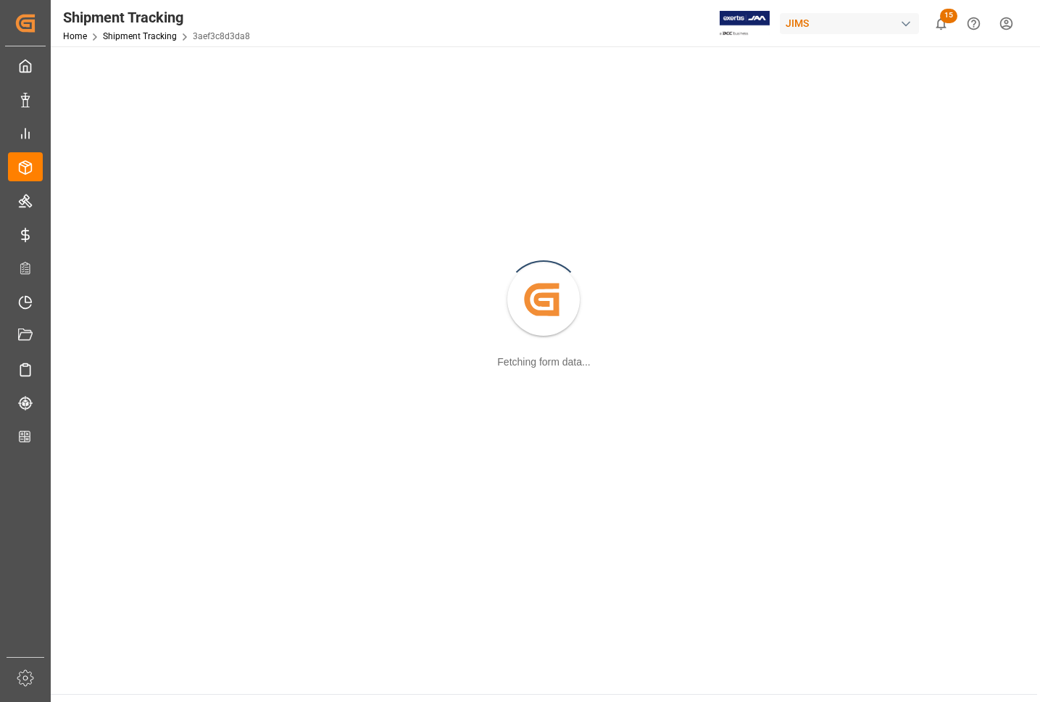
click at [106, 320] on div "Created by potrace 1.15, written by [PERSON_NAME] [DATE]-[DATE] Fetching form d…" at bounding box center [543, 300] width 969 height 491
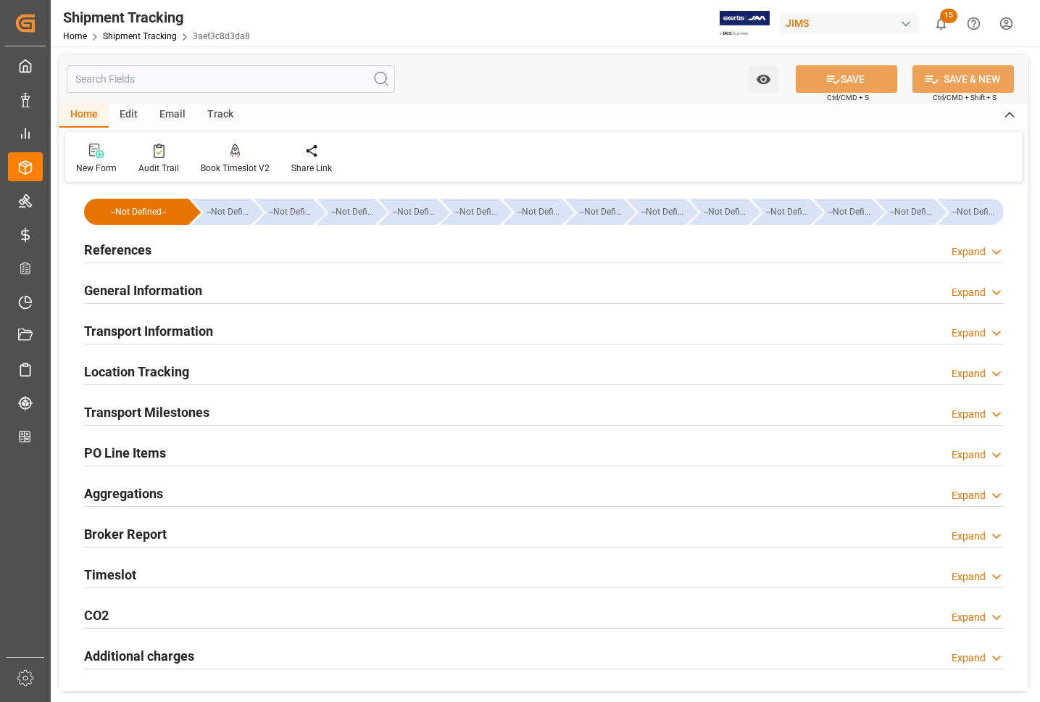
type input "[DATE]"
click at [103, 249] on h2 "References" at bounding box center [117, 250] width 67 height 20
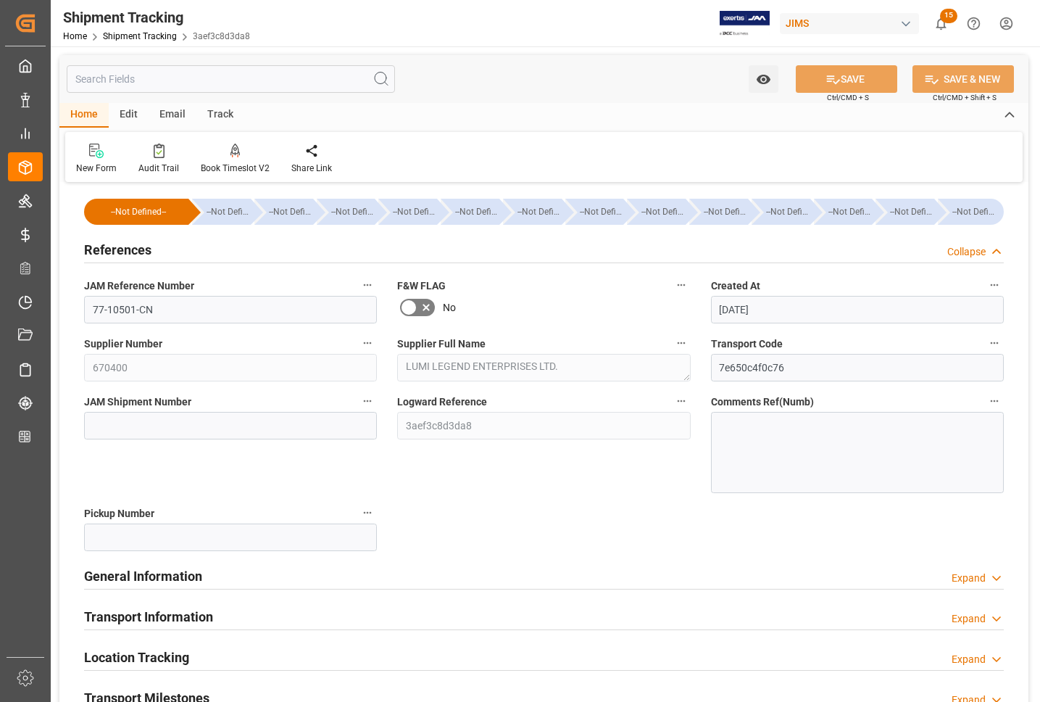
click at [92, 252] on h2 "References" at bounding box center [117, 250] width 67 height 20
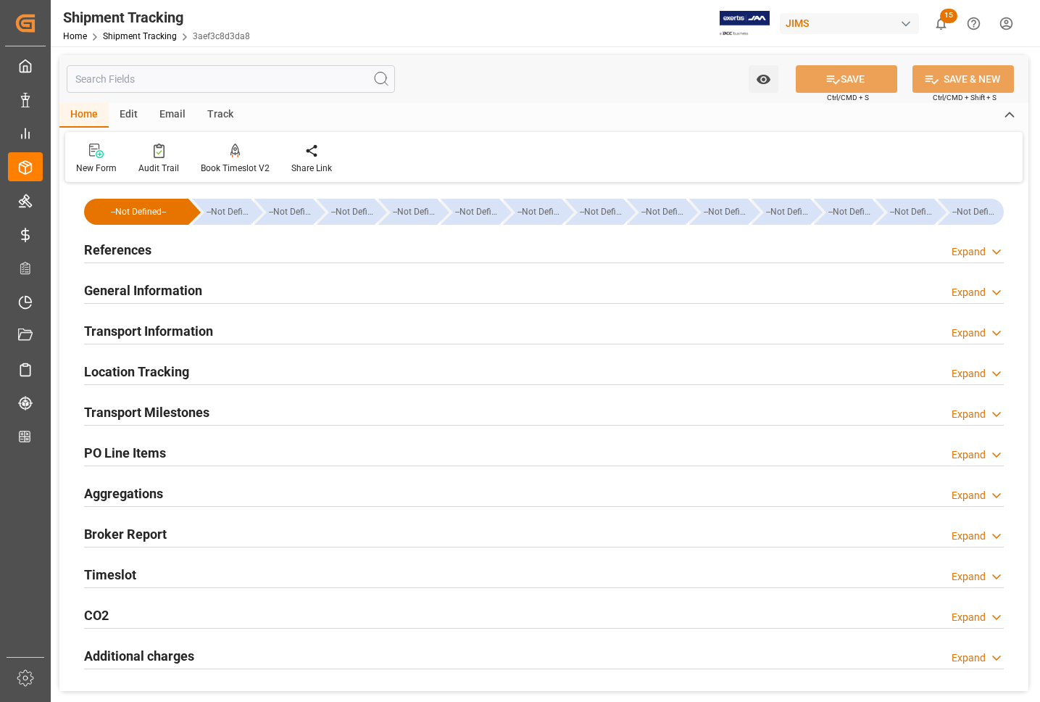
click at [101, 250] on h2 "References" at bounding box center [117, 250] width 67 height 20
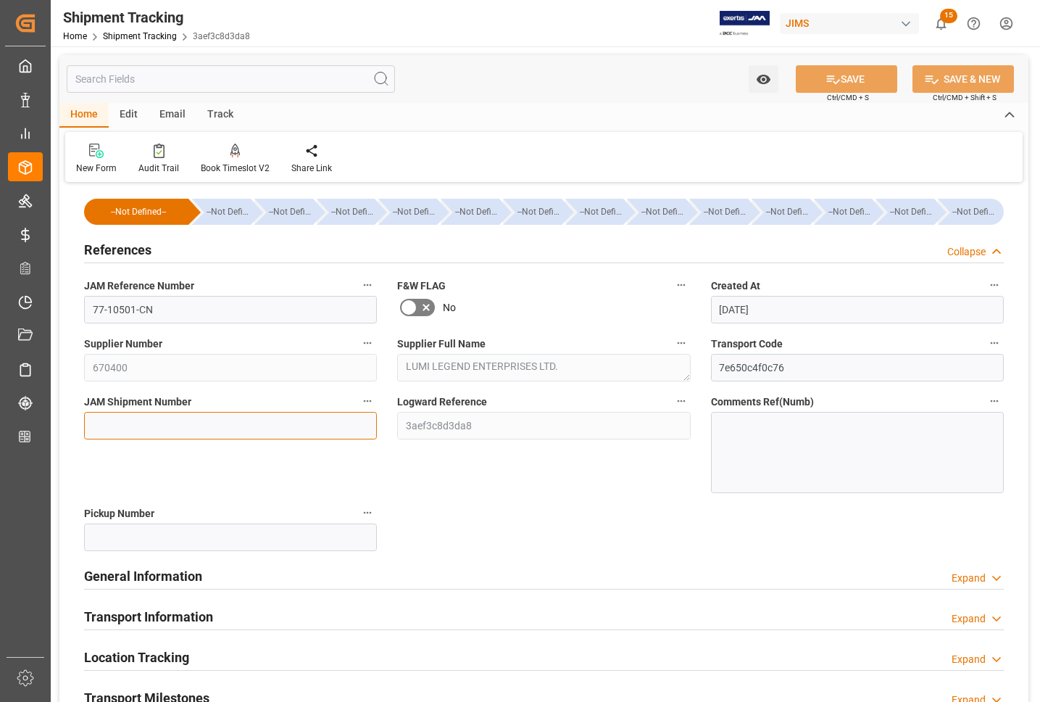
click at [127, 421] on input at bounding box center [230, 426] width 293 height 28
type input "73370"
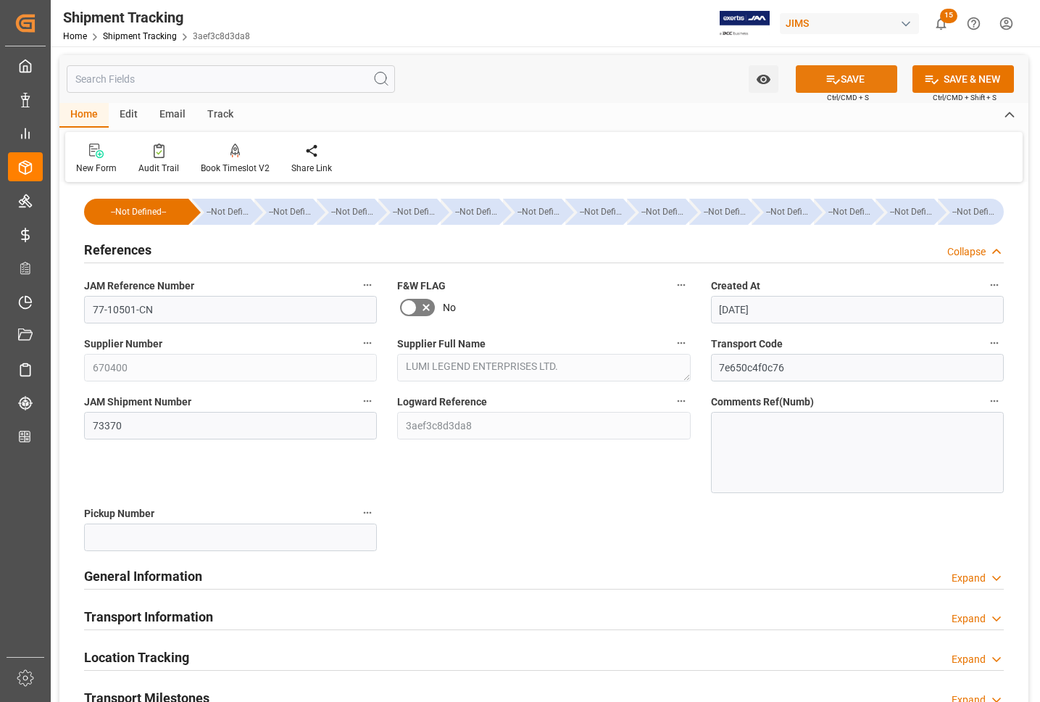
click at [860, 75] on button "SAVE" at bounding box center [846, 79] width 101 height 28
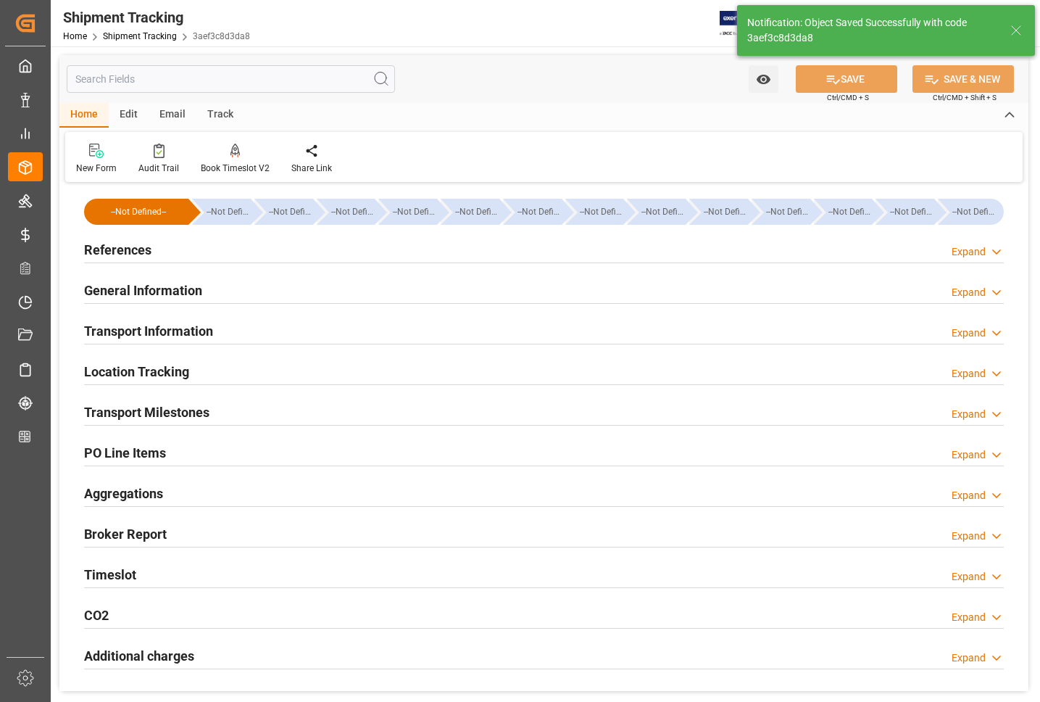
scroll to position [181, 0]
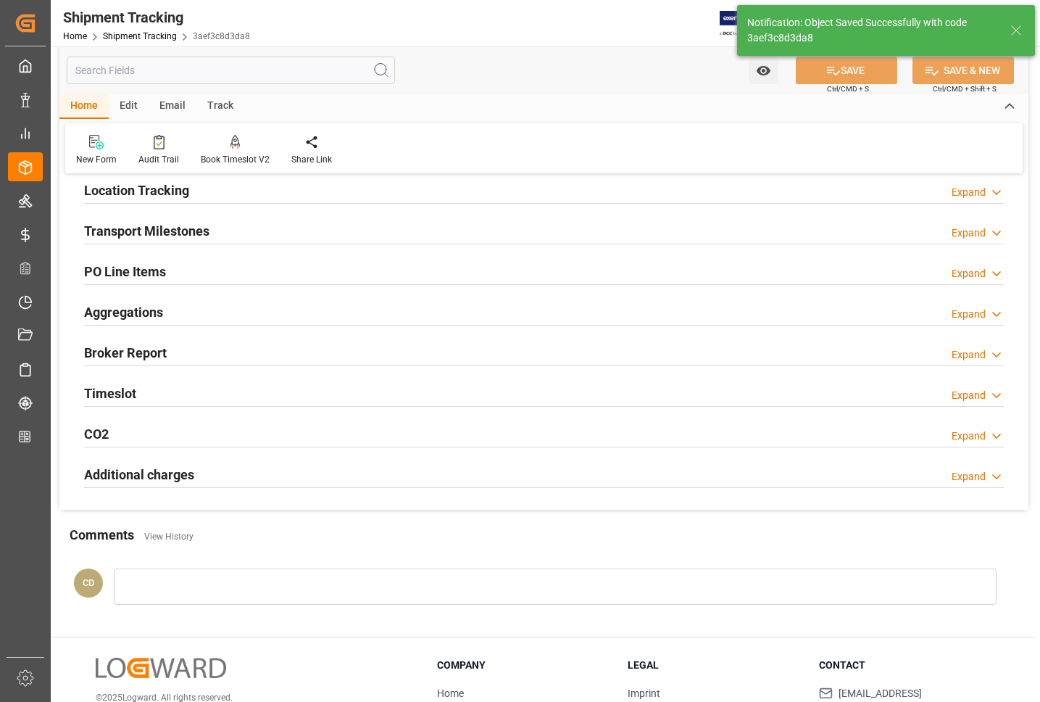
click at [124, 232] on h2 "Transport Milestones" at bounding box center [146, 231] width 125 height 20
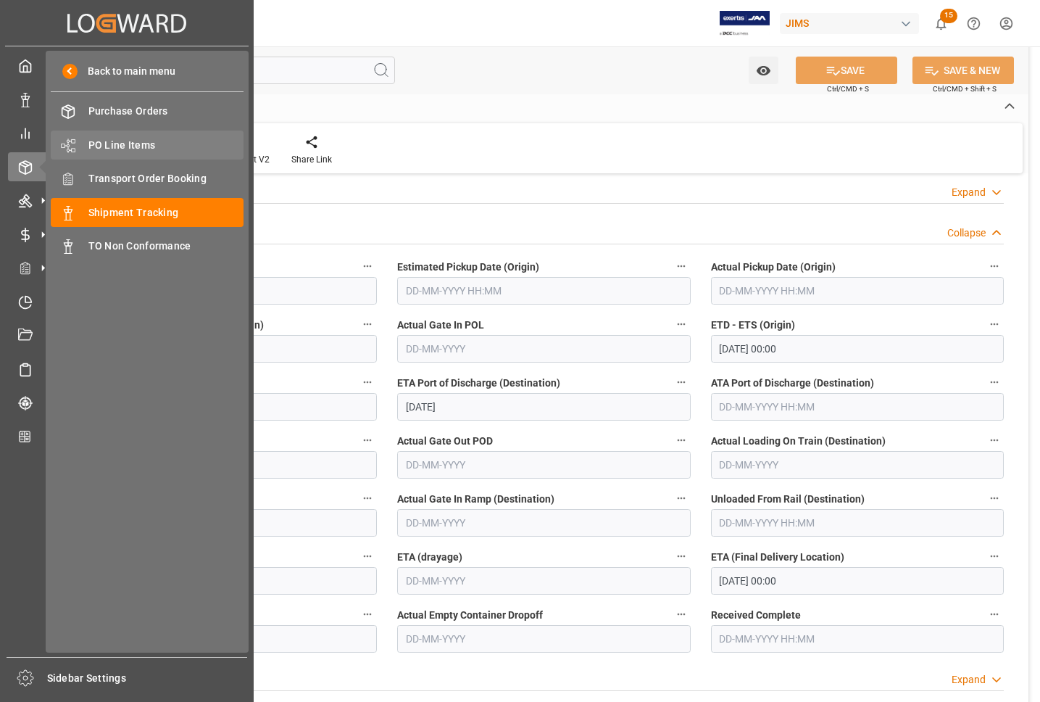
click at [124, 141] on span "PO Line Items" at bounding box center [166, 145] width 156 height 15
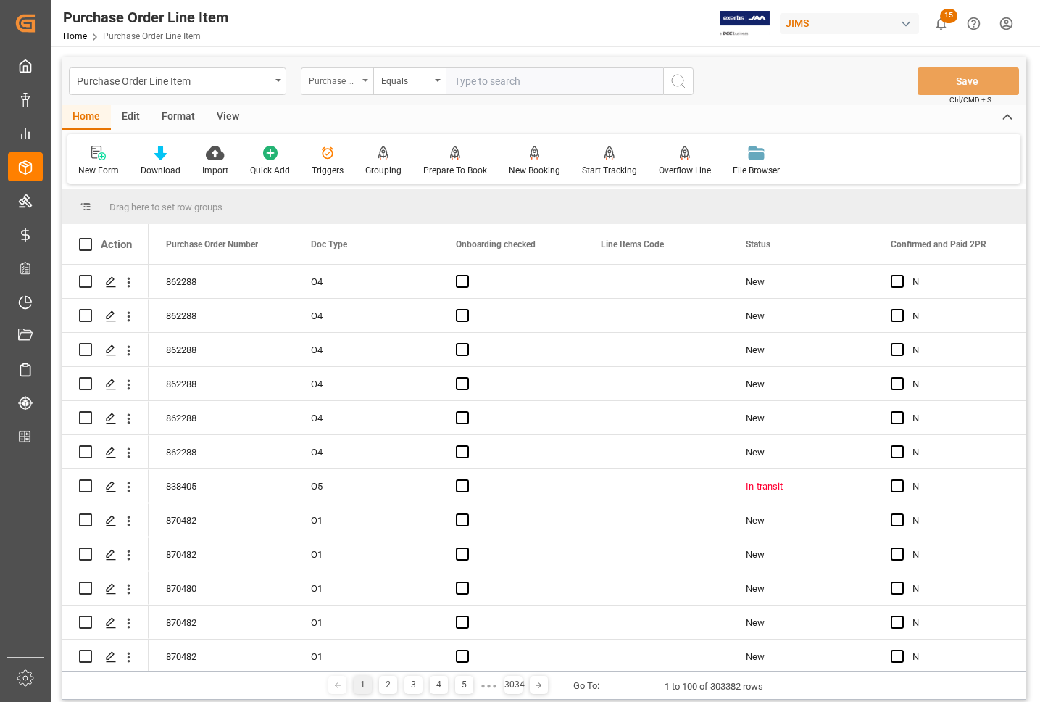
click at [344, 78] on div "Purchase Order Number" at bounding box center [333, 79] width 49 height 17
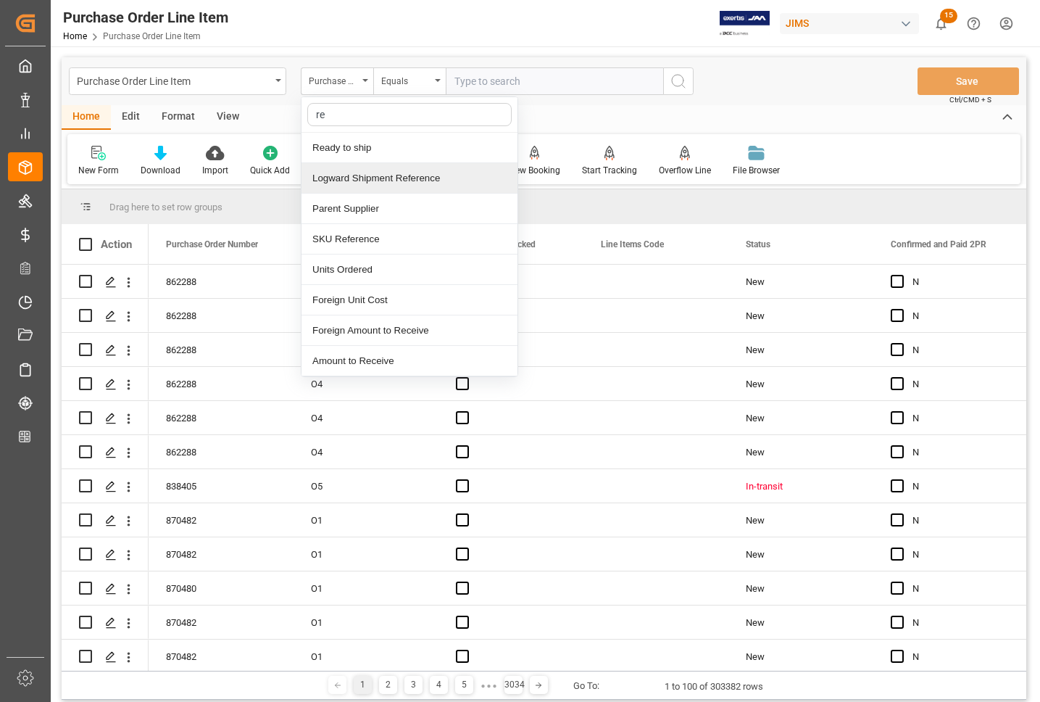
type input "ref"
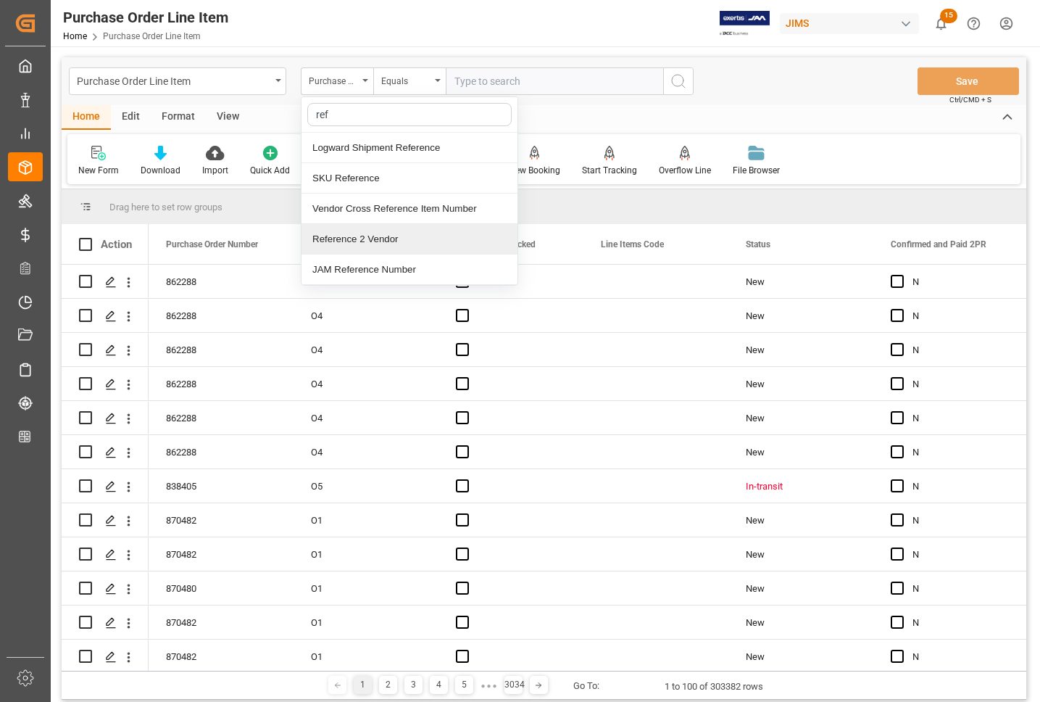
click at [355, 238] on div "Reference 2 Vendor" at bounding box center [409, 239] width 216 height 30
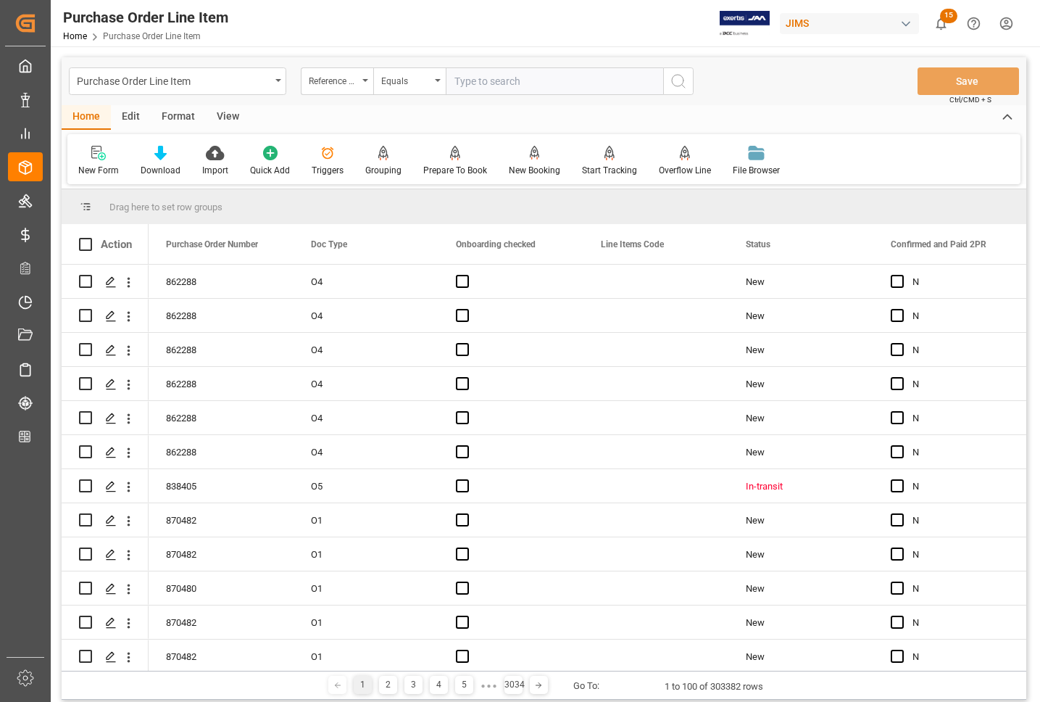
click at [225, 117] on div "View" at bounding box center [228, 117] width 44 height 25
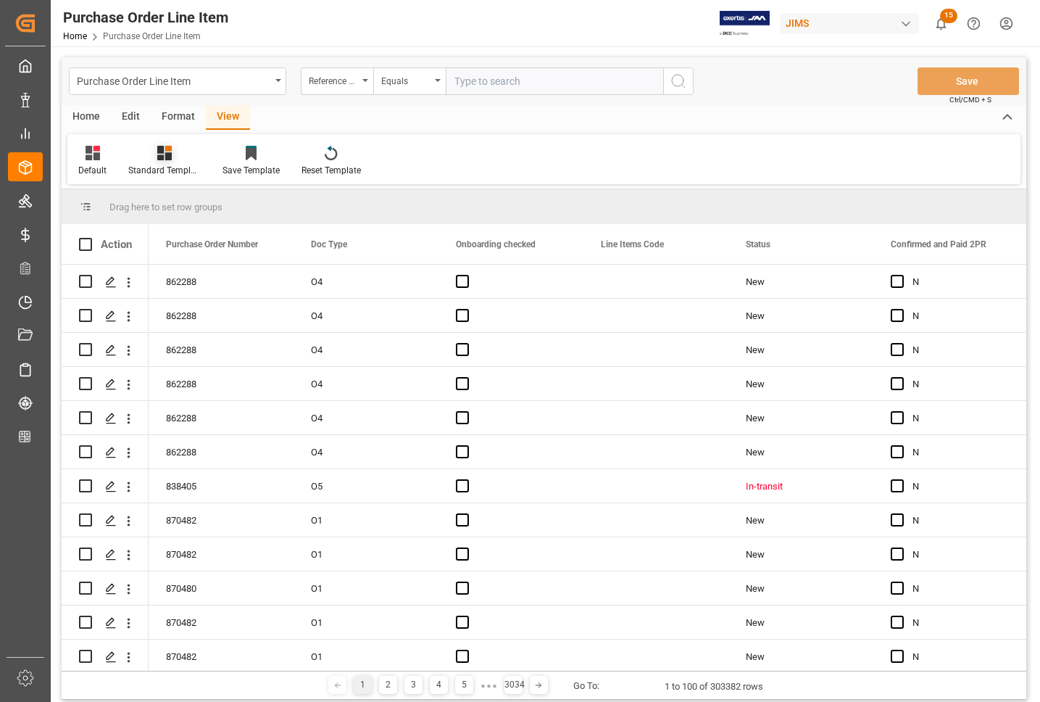
click at [174, 161] on div "Standard Templates" at bounding box center [164, 161] width 94 height 32
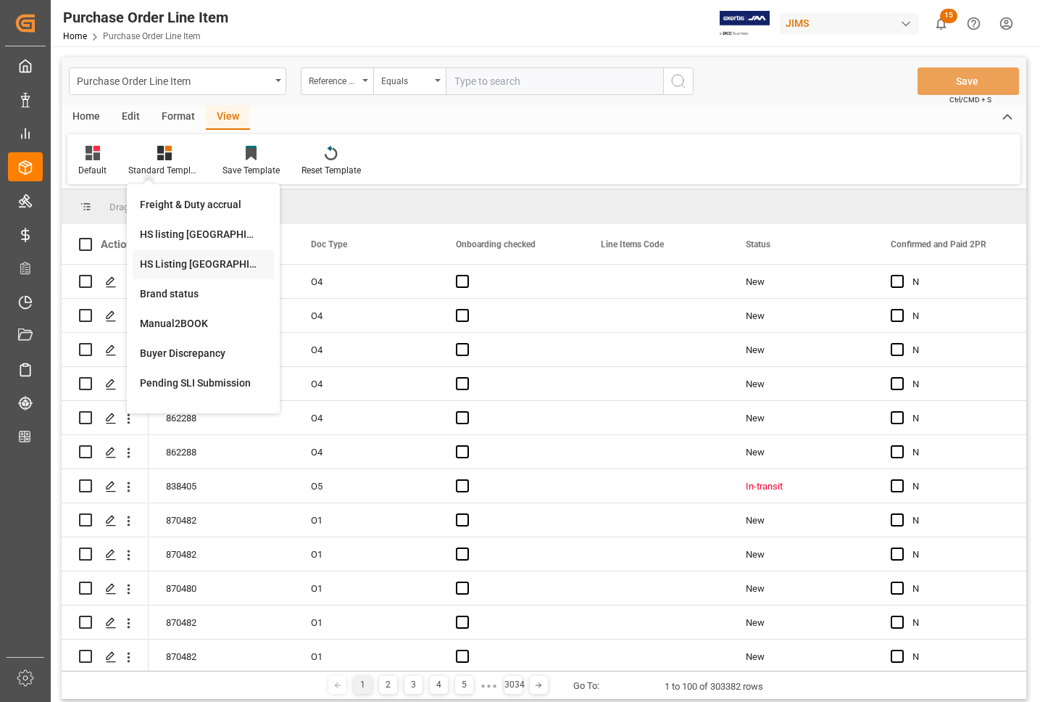
click at [183, 265] on div "HS Listing [GEOGRAPHIC_DATA]" at bounding box center [203, 264] width 127 height 15
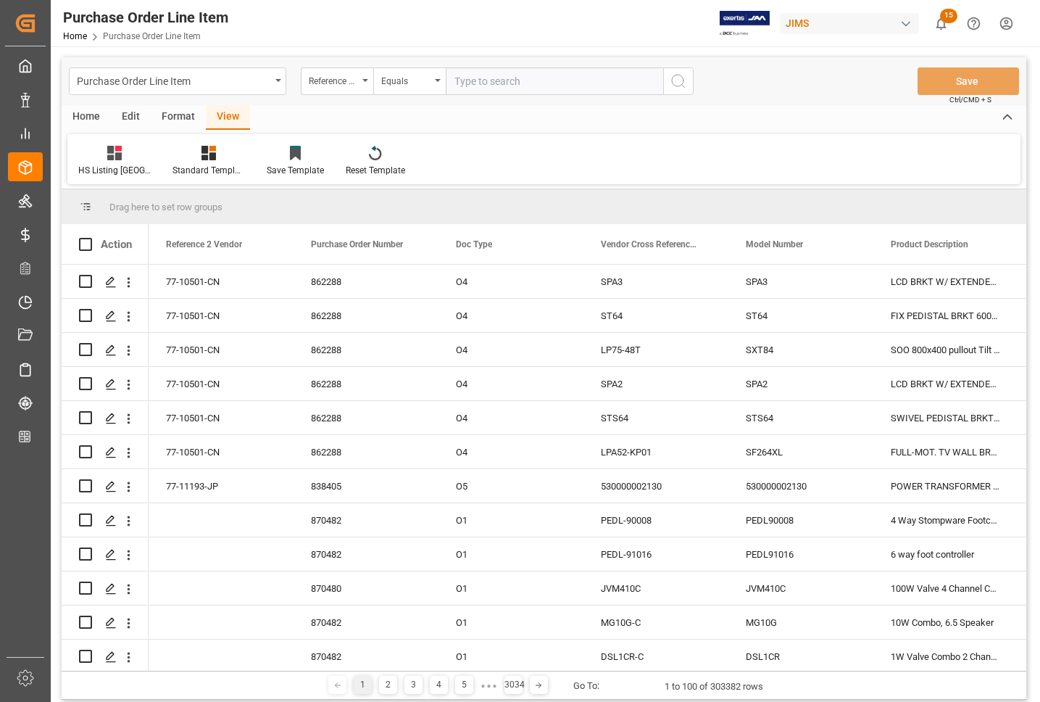
click at [484, 82] on input "text" at bounding box center [554, 81] width 217 height 28
type input "77-10501-CN"
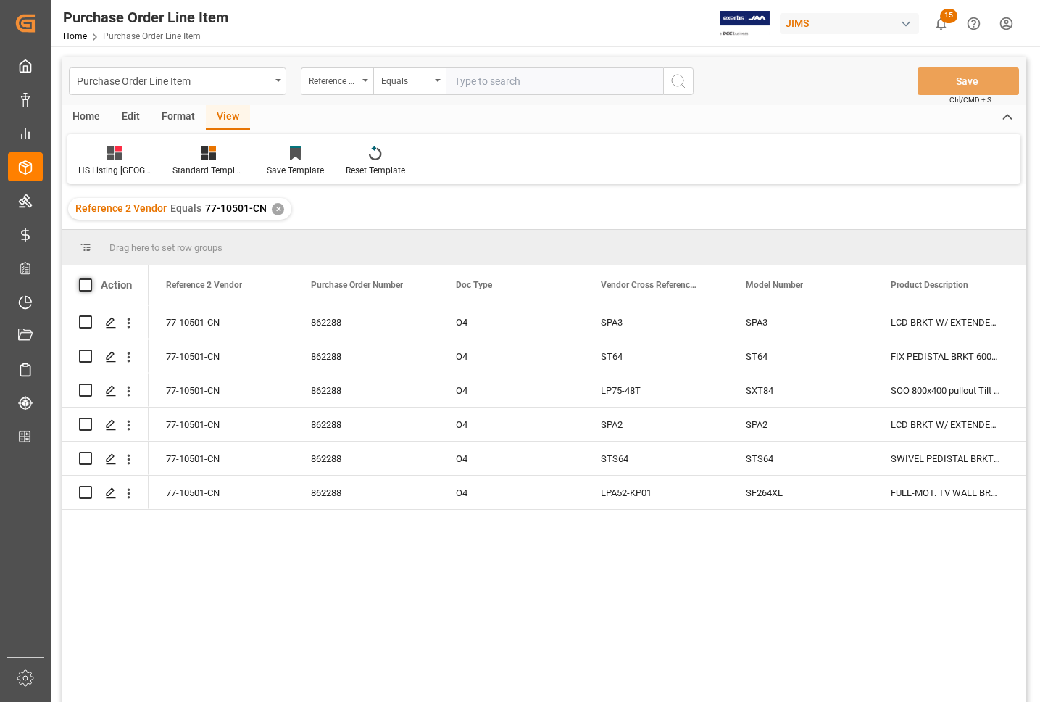
click at [91, 285] on span at bounding box center [85, 284] width 13 height 13
click at [90, 278] on input "checkbox" at bounding box center [90, 278] width 0 height 0
checkbox input "true"
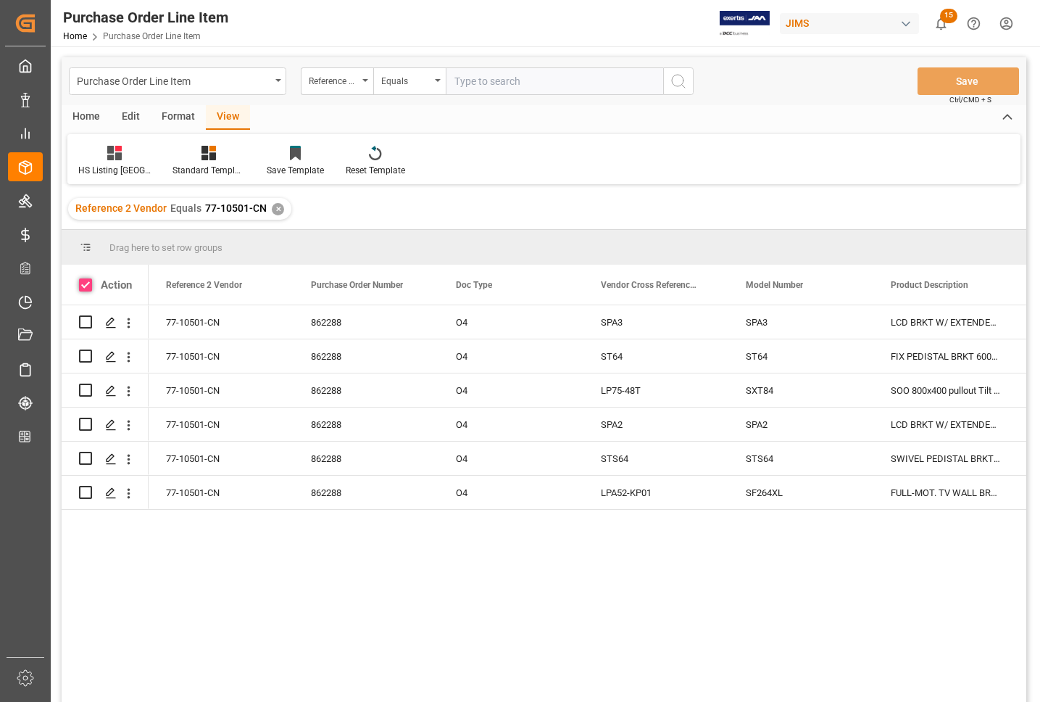
checkbox input "true"
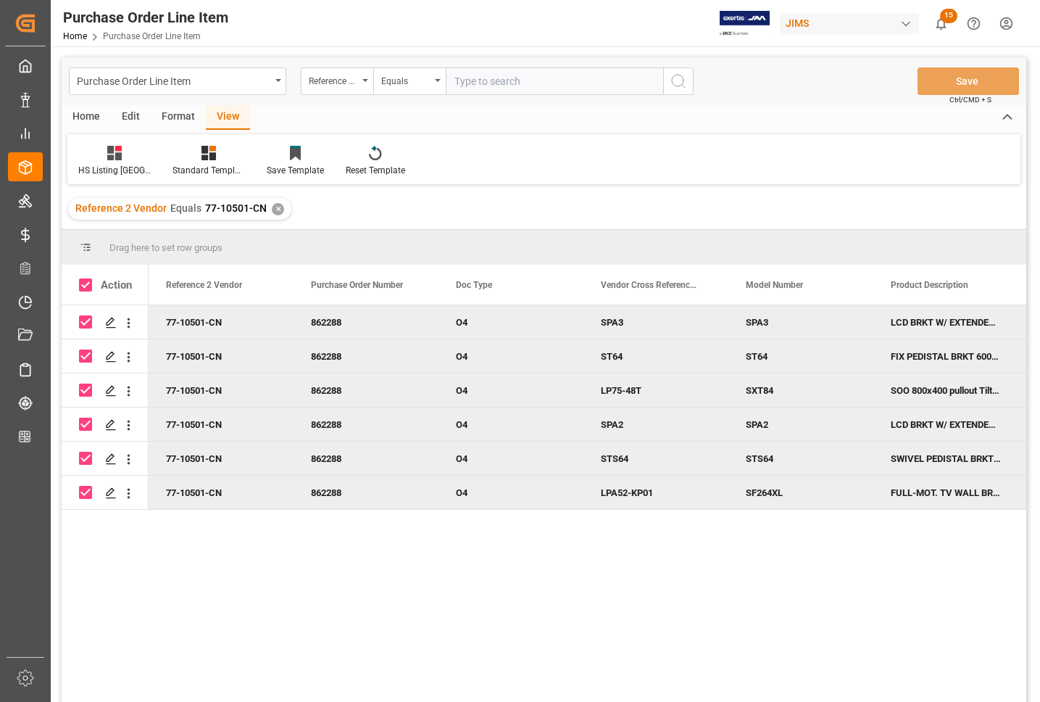
click at [89, 116] on div "Home" at bounding box center [86, 117] width 49 height 25
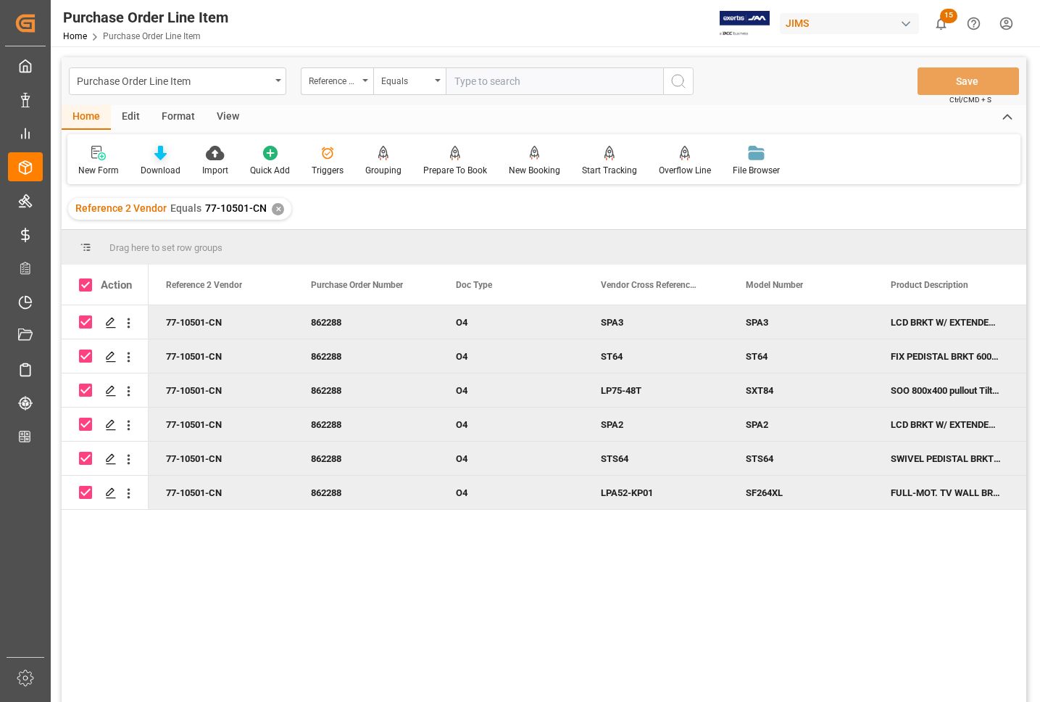
click at [160, 157] on icon at bounding box center [160, 153] width 12 height 14
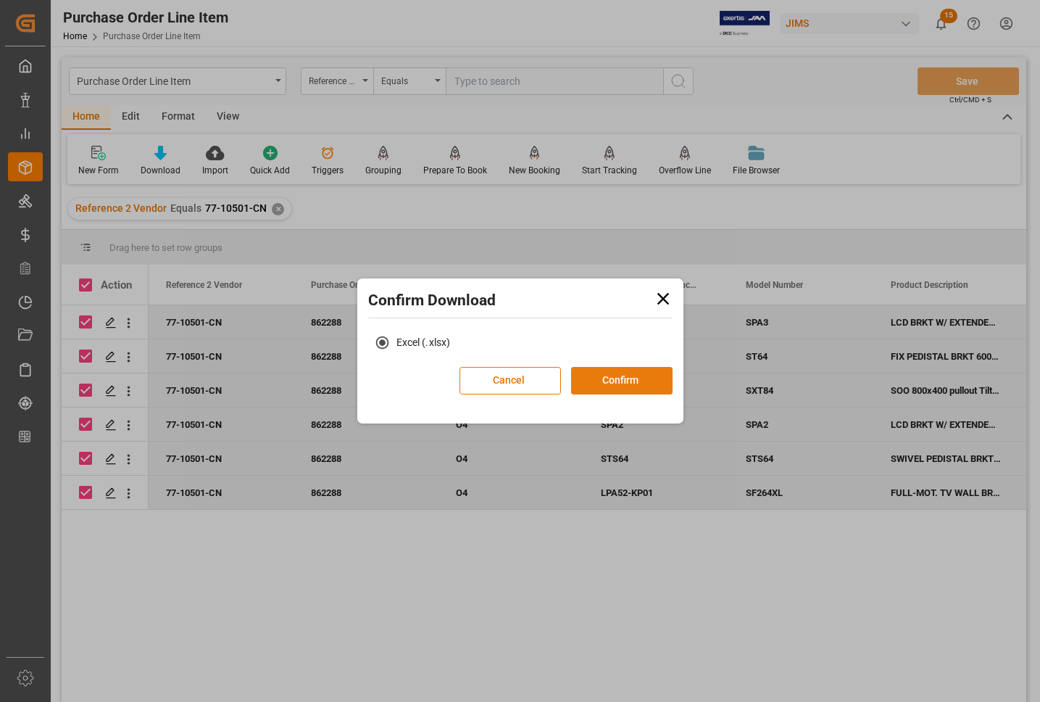
click at [595, 380] on button "Confirm" at bounding box center [621, 381] width 101 height 28
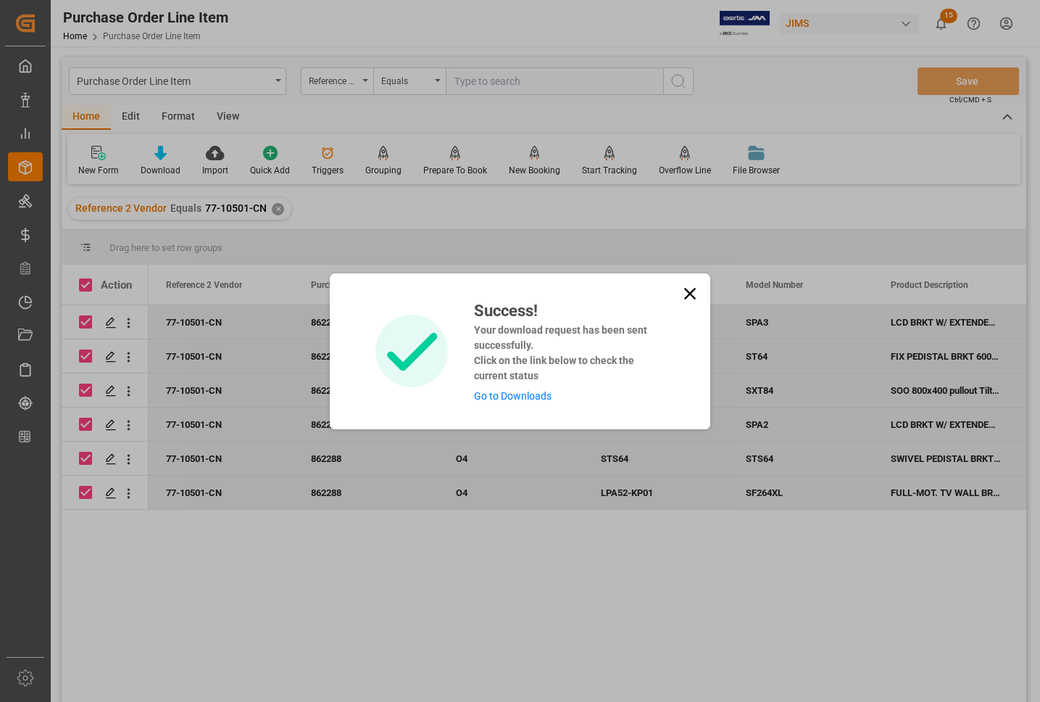
click at [494, 399] on link "Go to Downloads" at bounding box center [513, 396] width 78 height 12
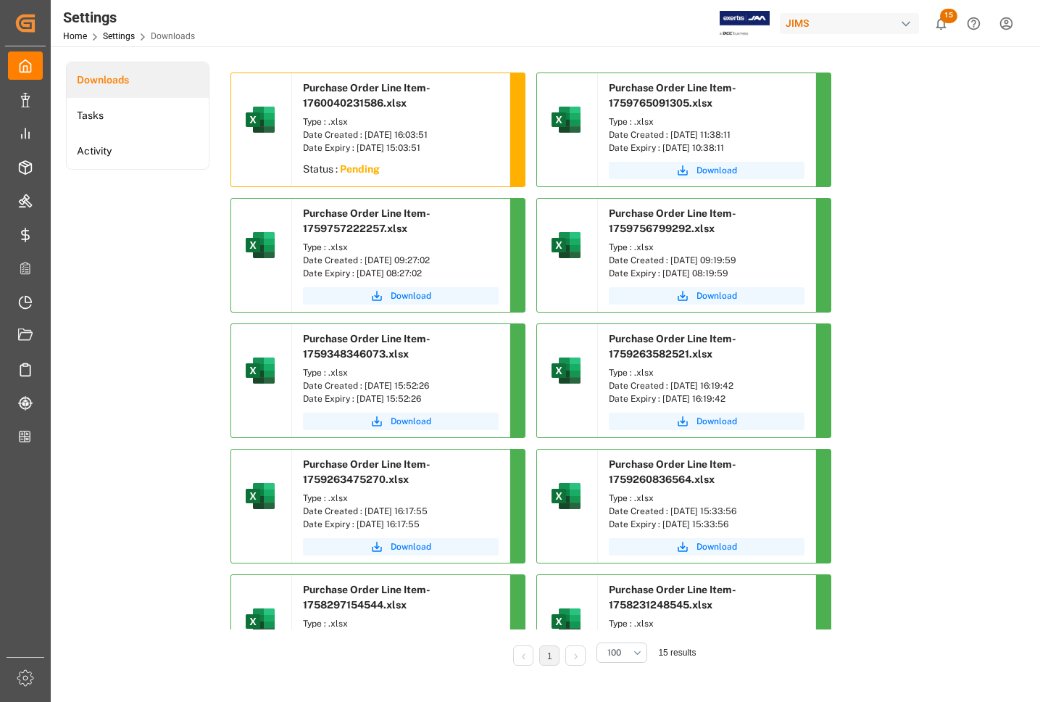
click at [591, 159] on div at bounding box center [567, 129] width 61 height 113
drag, startPoint x: 447, startPoint y: 127, endPoint x: 446, endPoint y: 116, distance: 10.9
click at [447, 121] on div "Type : .xlsx" at bounding box center [401, 121] width 196 height 13
click at [551, 24] on div "Settings Home Settings Downloads JIMS 15 Notifications Only show unread All Wat…" at bounding box center [540, 23] width 999 height 46
click at [357, 169] on sapn "Pending" at bounding box center [360, 169] width 40 height 12
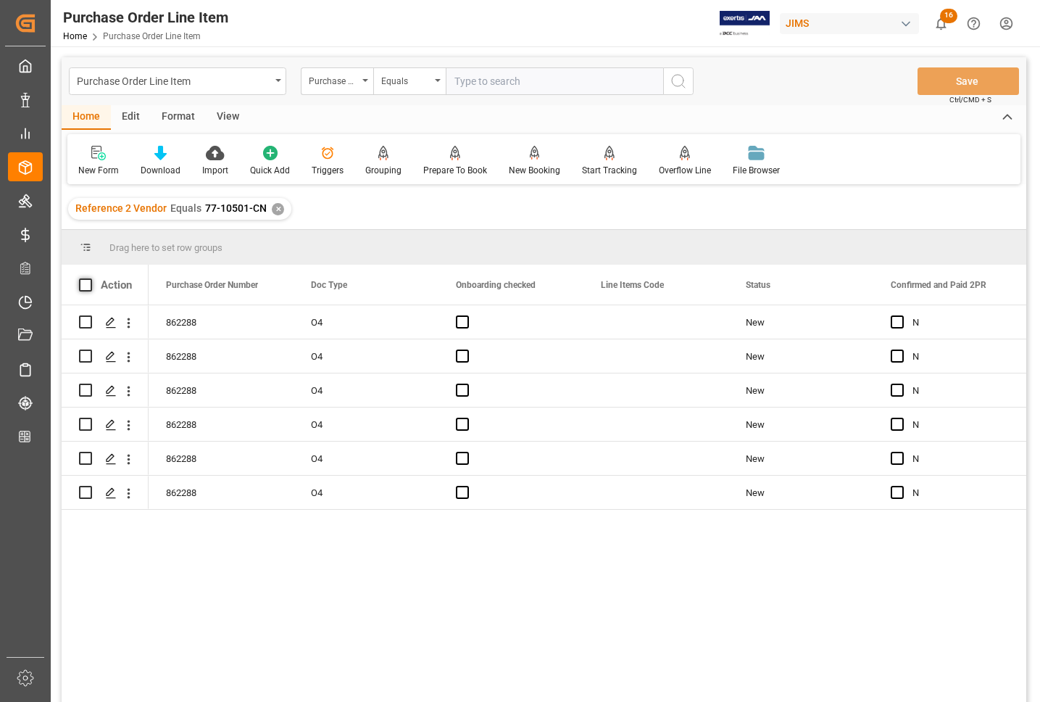
click at [89, 288] on span at bounding box center [85, 284] width 13 height 13
click at [90, 278] on input "checkbox" at bounding box center [90, 278] width 0 height 0
checkbox input "true"
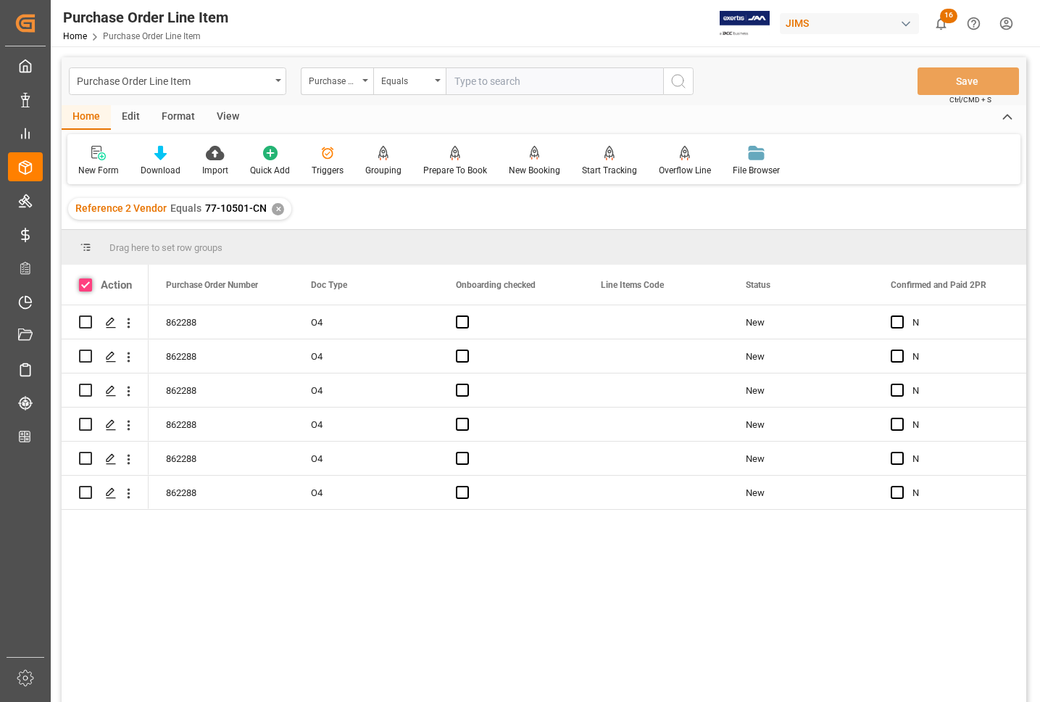
checkbox input "true"
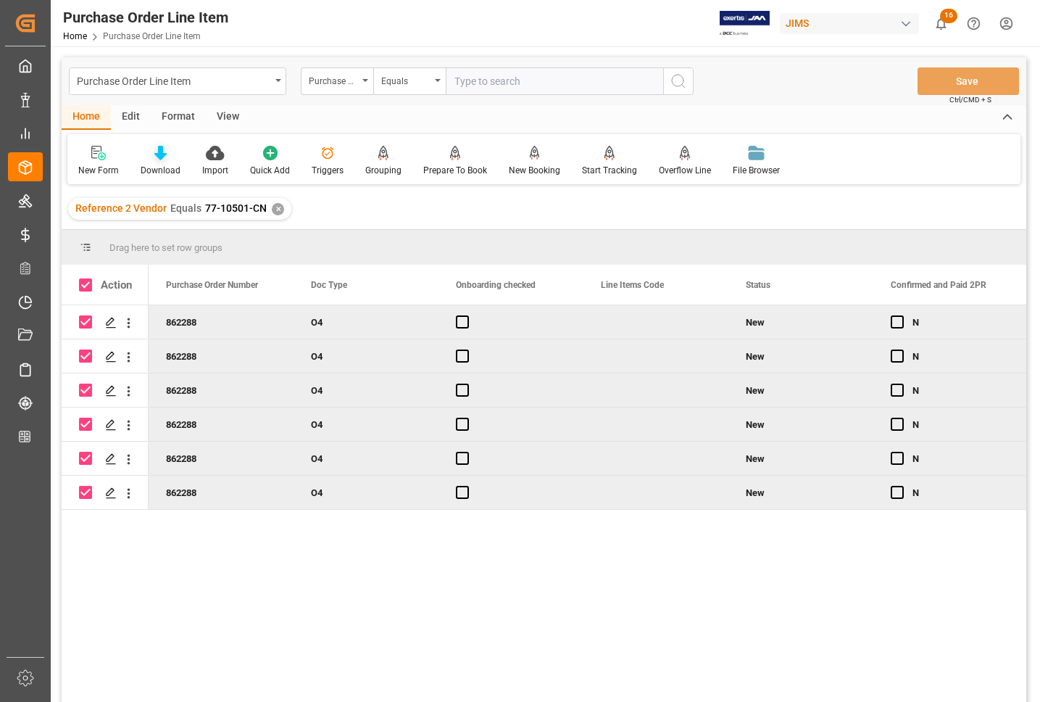
click at [158, 165] on div "Download" at bounding box center [161, 170] width 40 height 13
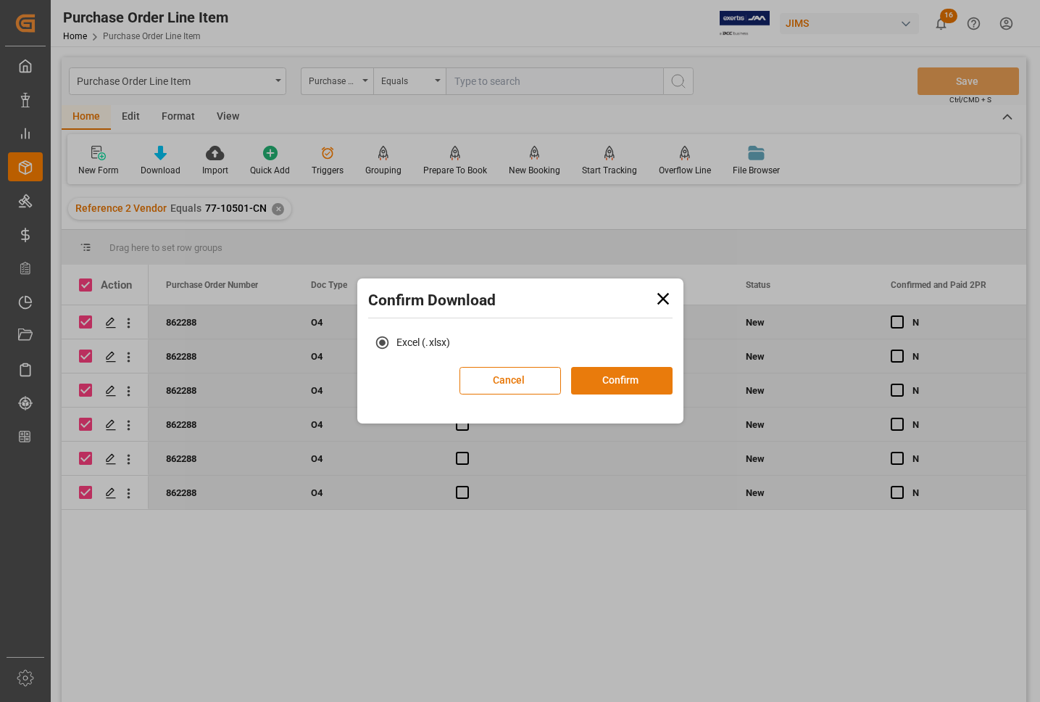
click at [606, 383] on button "Confirm" at bounding box center [621, 381] width 101 height 28
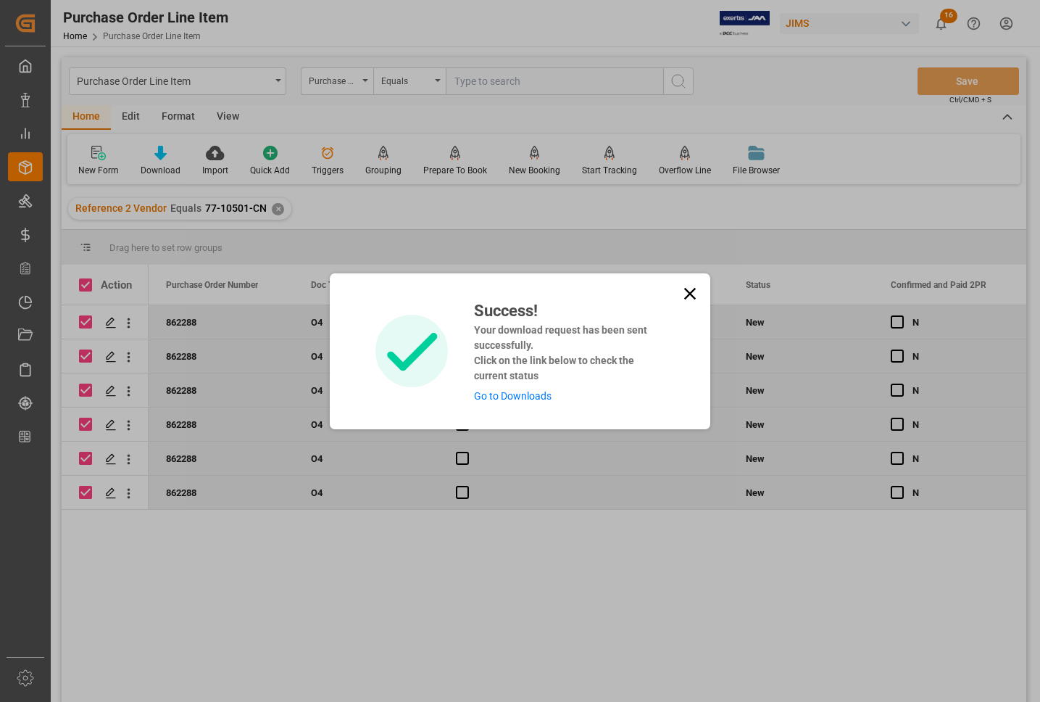
click at [535, 393] on link "Go to Downloads" at bounding box center [513, 396] width 78 height 12
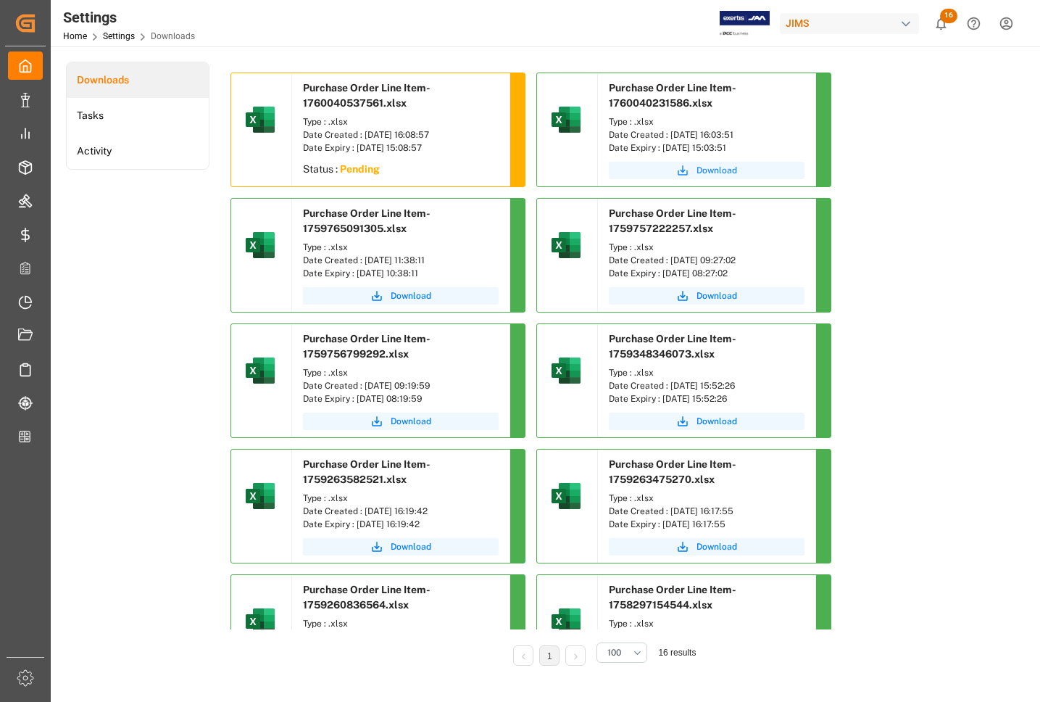
click at [719, 167] on span "Download" at bounding box center [716, 170] width 41 height 13
